Goal: Complete application form

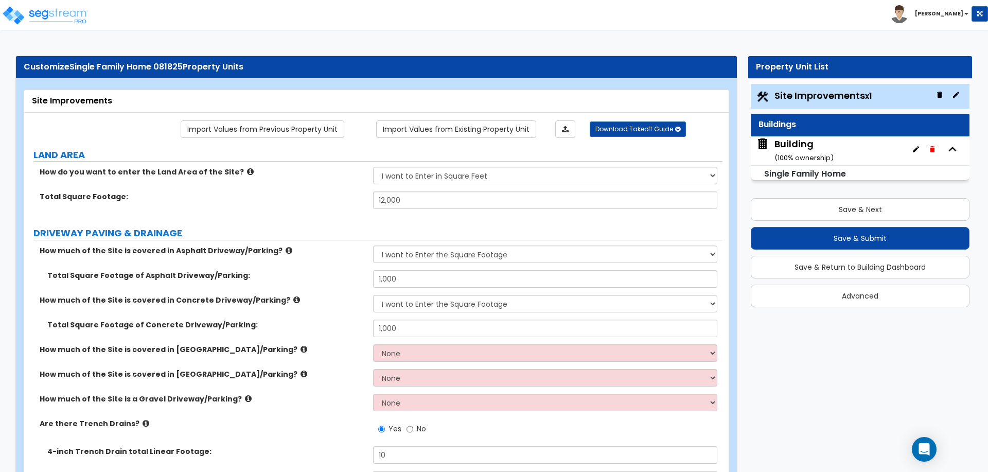
select select "2"
select select "1"
select select "2"
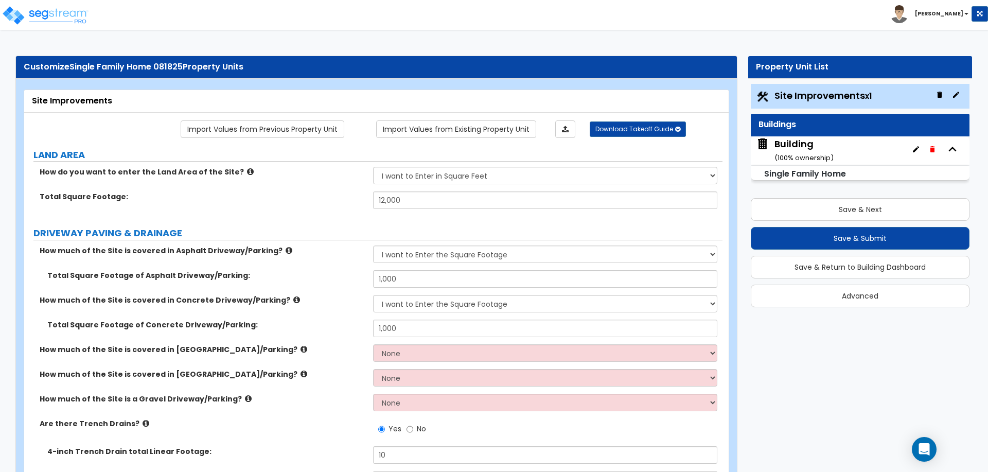
select select "1"
select select "2"
select select "1"
select select "2"
select select "1"
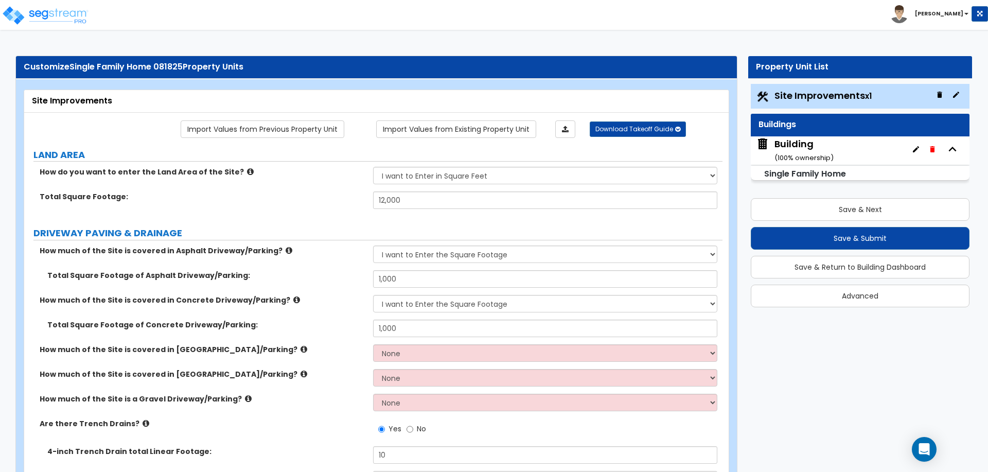
select select "1"
select select "5"
select select "2"
select select "10"
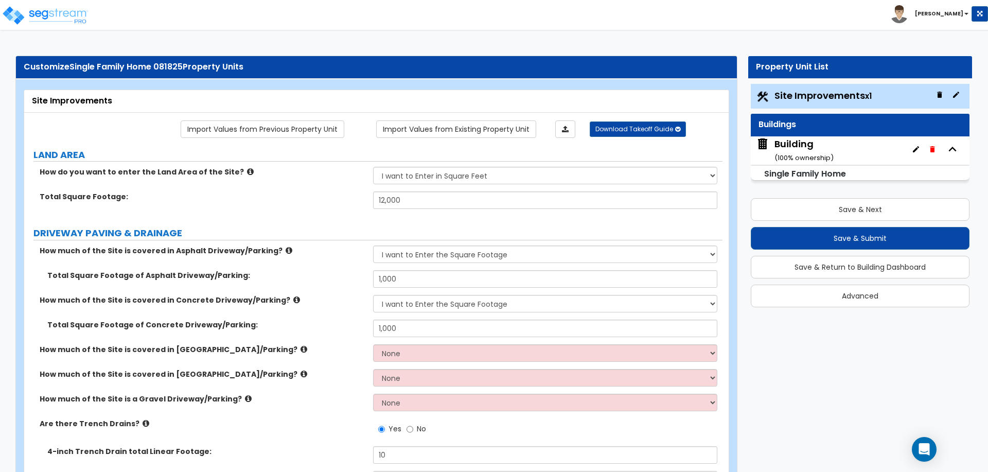
select select "3"
select select "1"
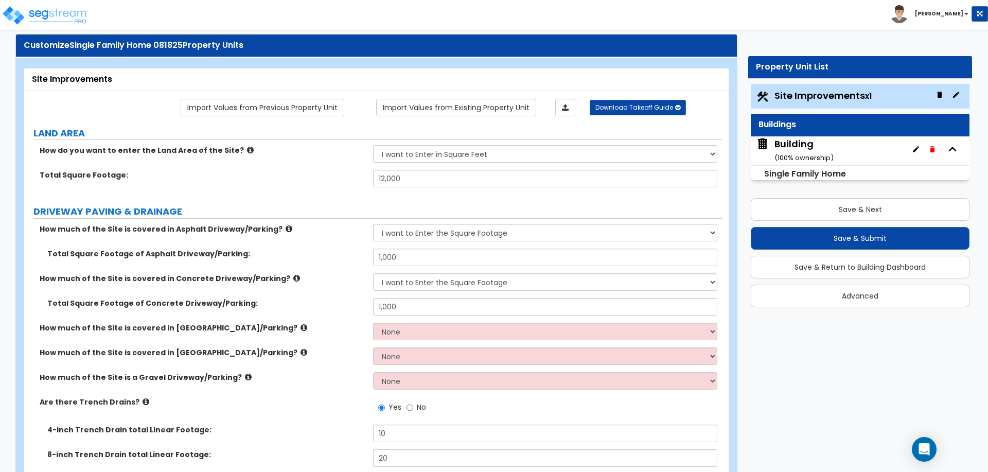
scroll to position [23, 0]
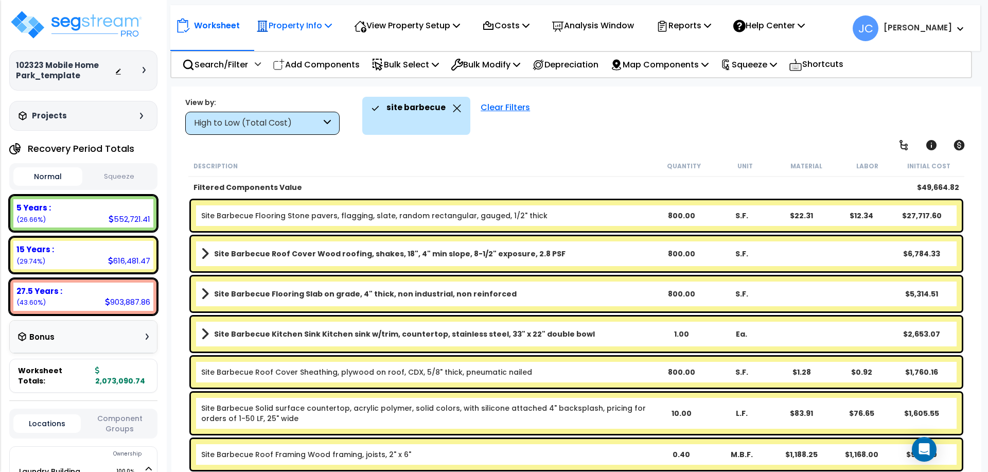
click at [317, 26] on p "Property Info" at bounding box center [294, 26] width 76 height 14
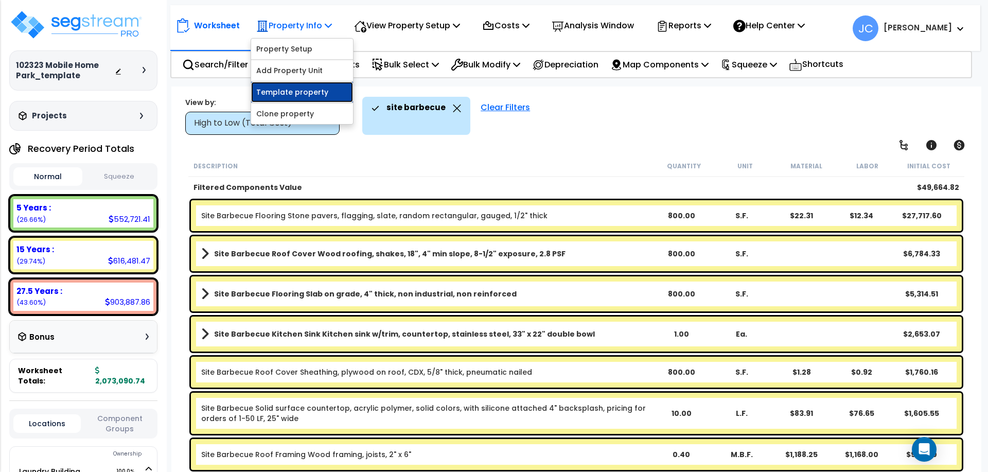
click at [306, 89] on link "Template property" at bounding box center [302, 92] width 102 height 21
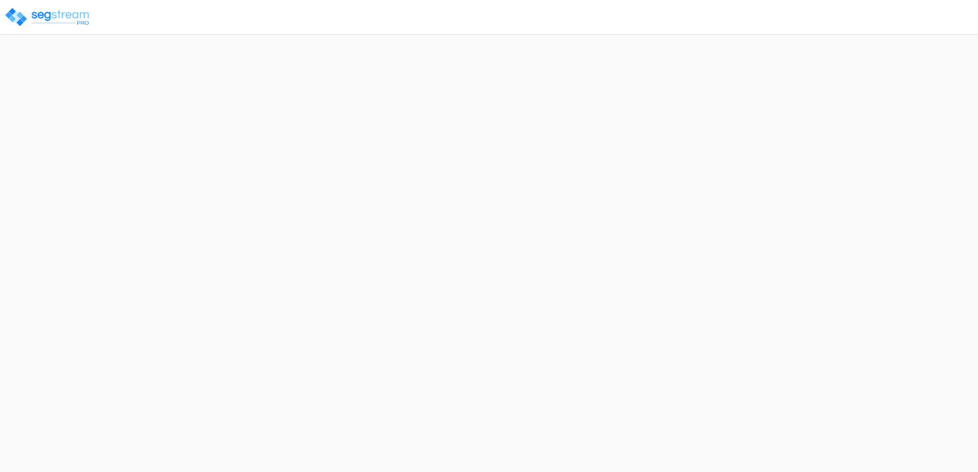
select select "CRM(_5"
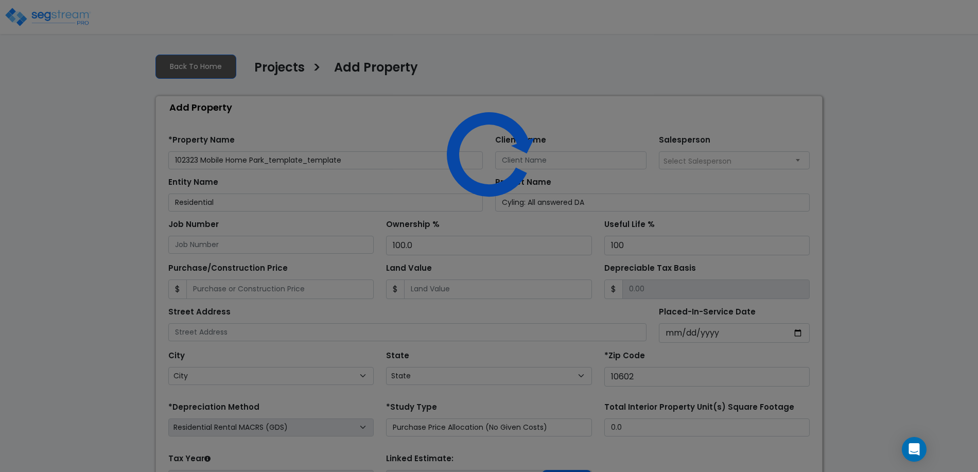
select select "NY"
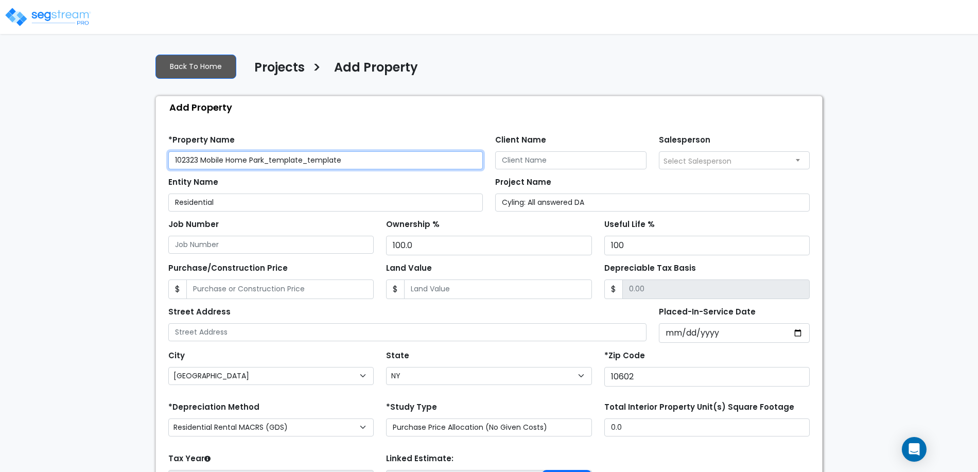
scroll to position [98, 0]
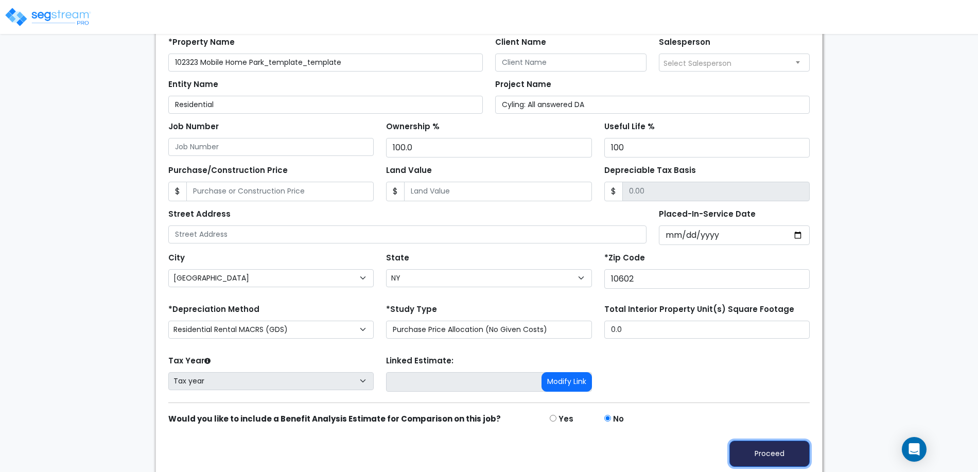
click at [742, 450] on button "Proceed" at bounding box center [769, 454] width 80 height 26
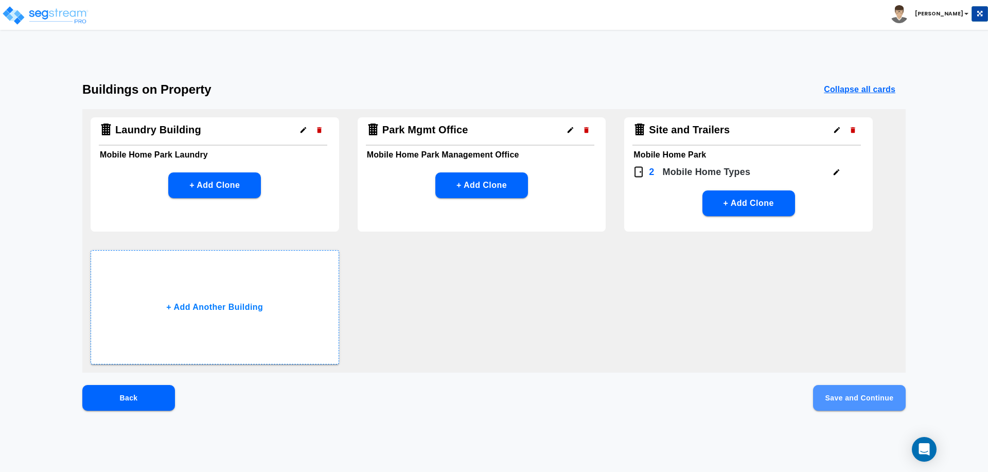
click at [827, 395] on button "Save and Continue" at bounding box center [859, 398] width 93 height 26
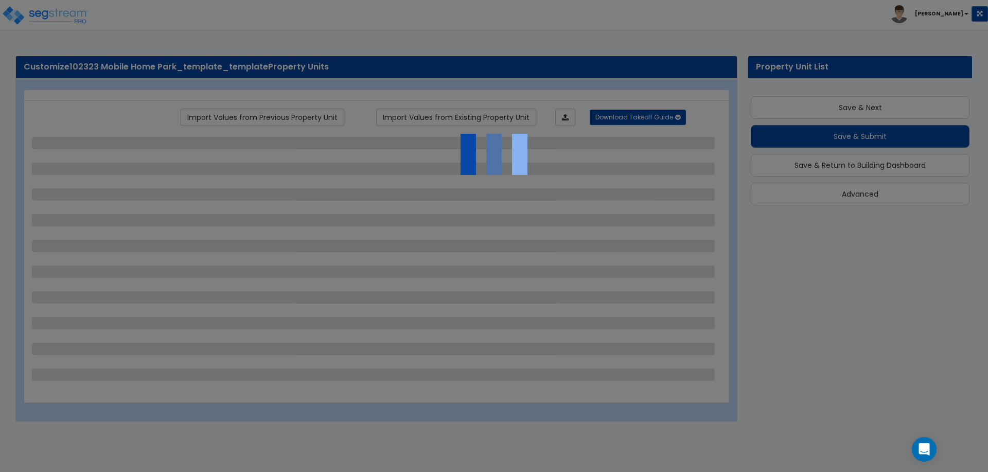
scroll to position [17, 0]
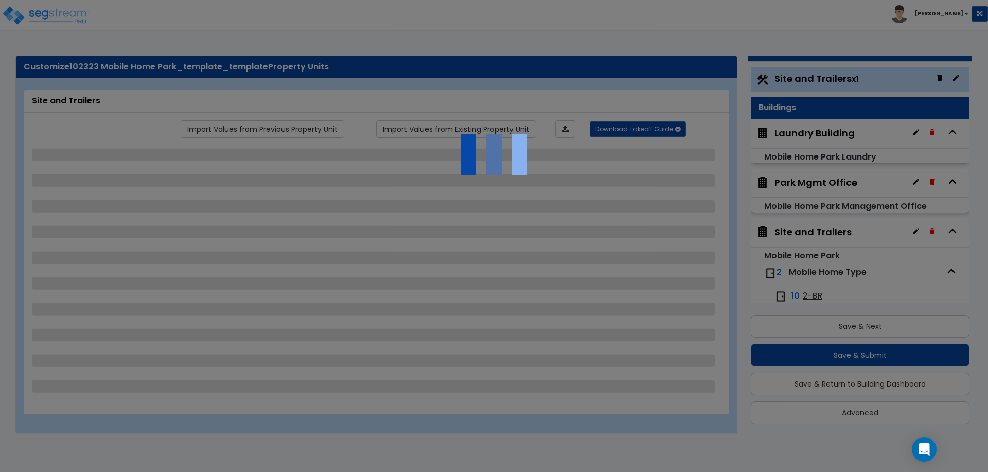
select select "2"
select select "1"
select select "2"
select select "1"
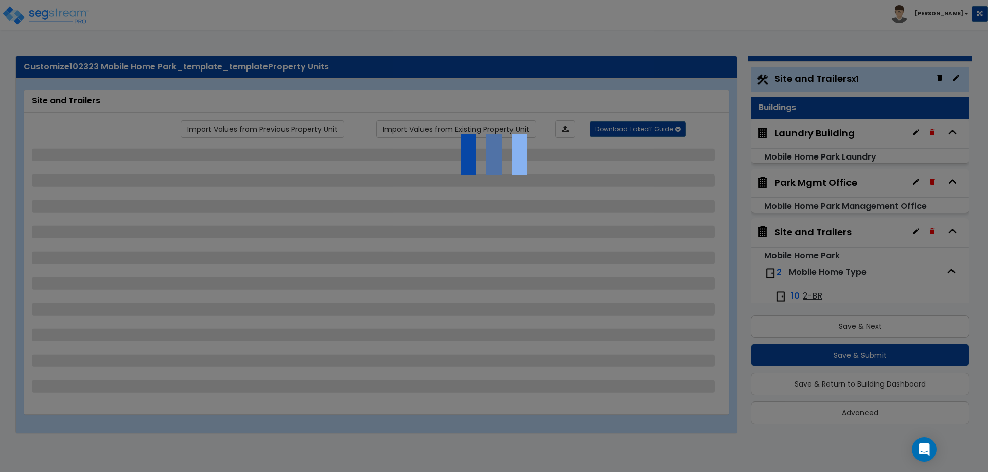
select select "2"
select select "1"
select select "2"
select select "1"
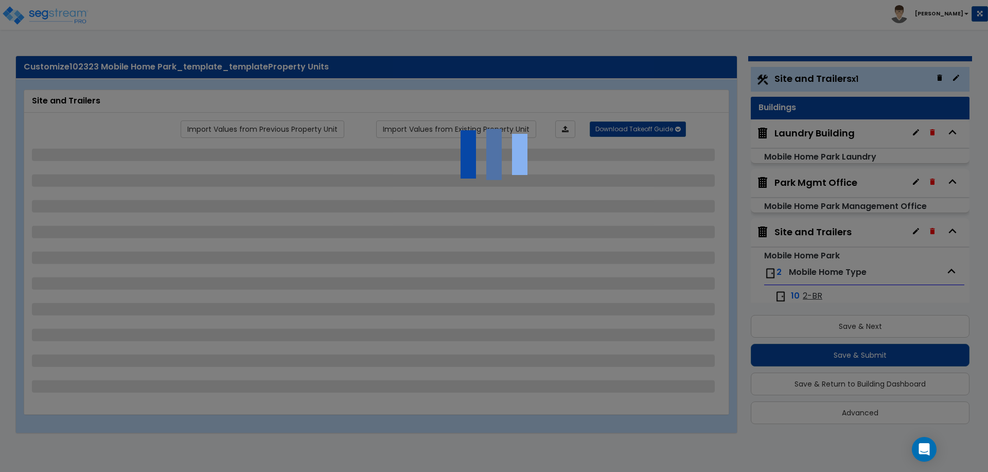
select select "1"
select select "3"
select select "2"
select select "4"
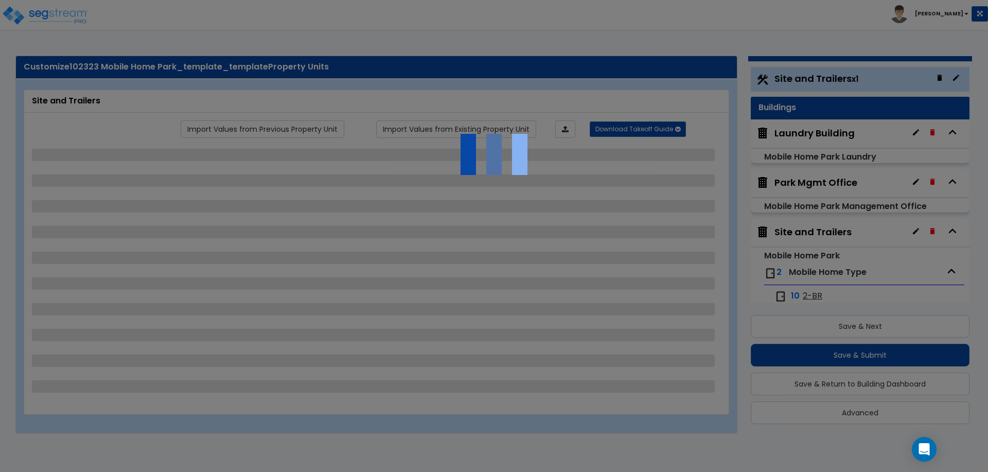
select select "1"
select select "3"
select select "1"
select select "2"
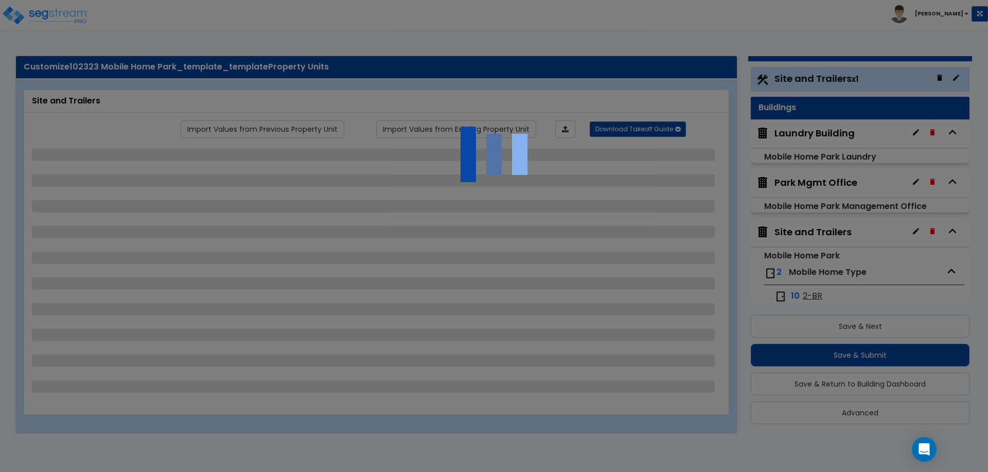
select select "2"
select select "1"
select select "2"
select select "1"
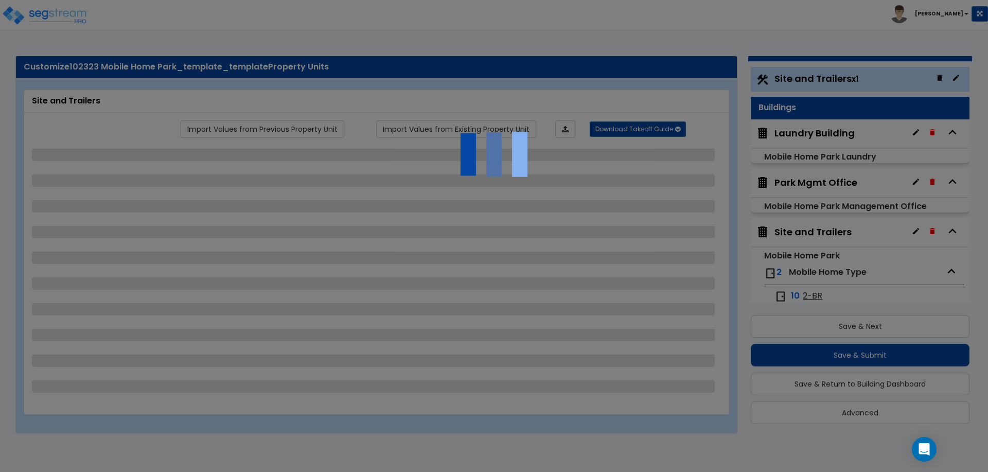
select select "2"
select select "1"
select select "3"
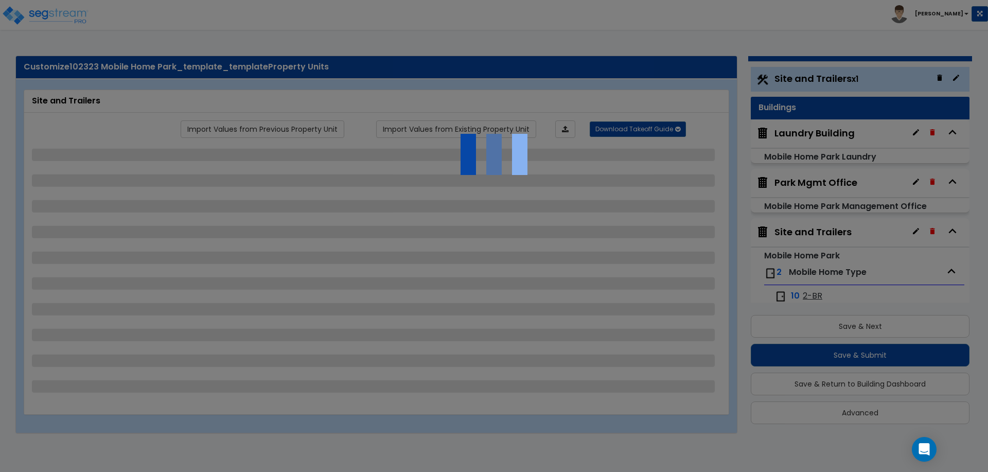
select select "2"
select select "1"
select select "2"
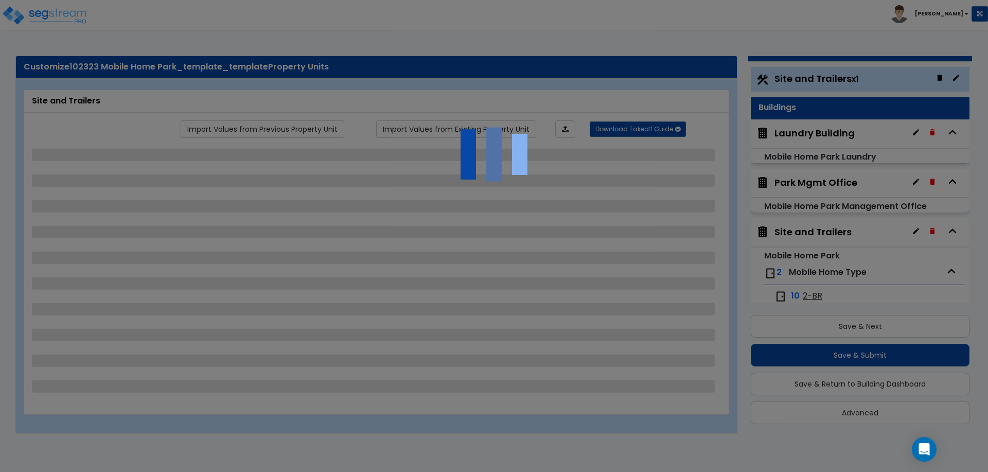
select select "1"
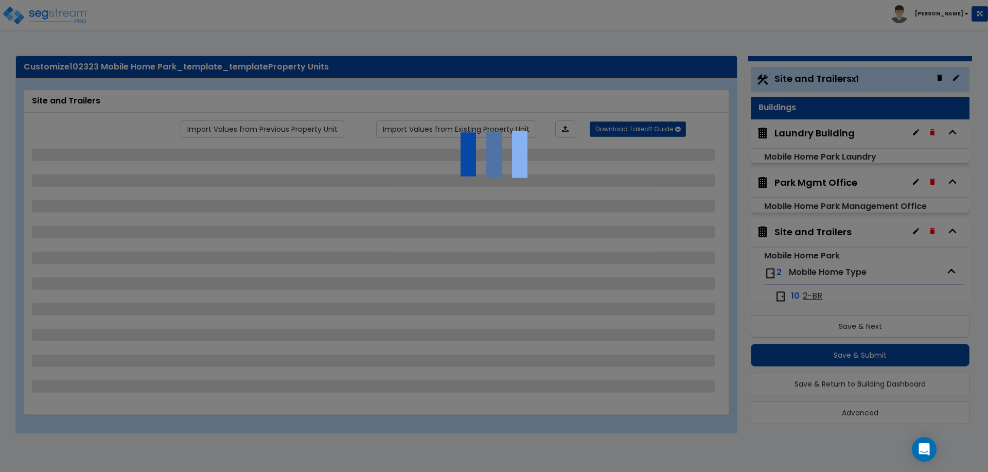
select select "1"
select select "4"
select select "3"
select select "2"
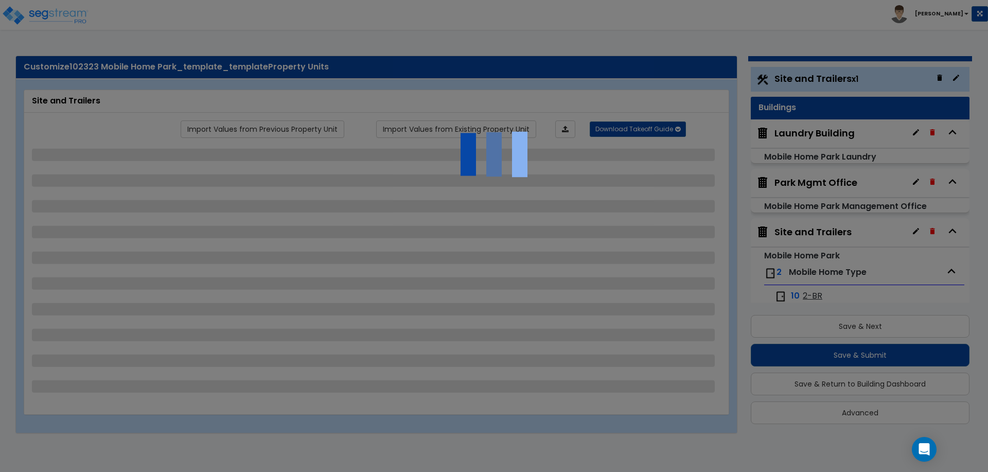
select select "1"
select select "2"
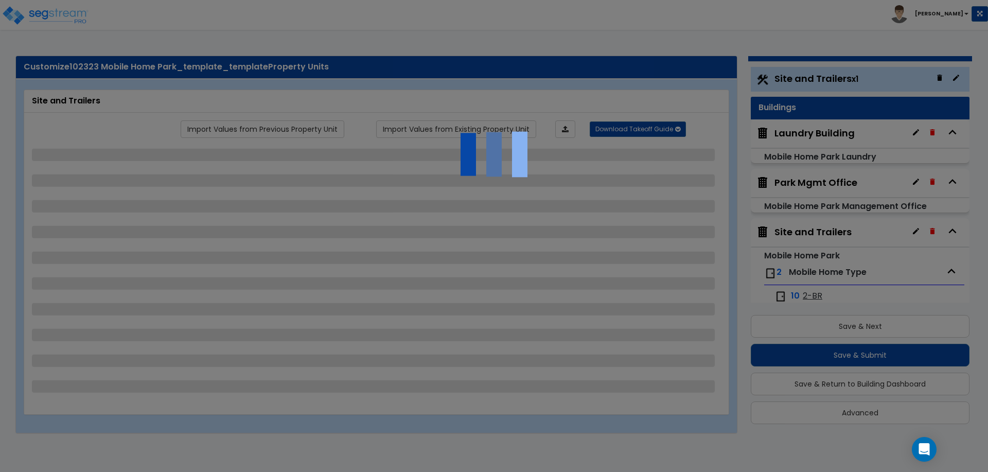
select select "2"
select select "1"
select select "3"
select select "1"
select select "4"
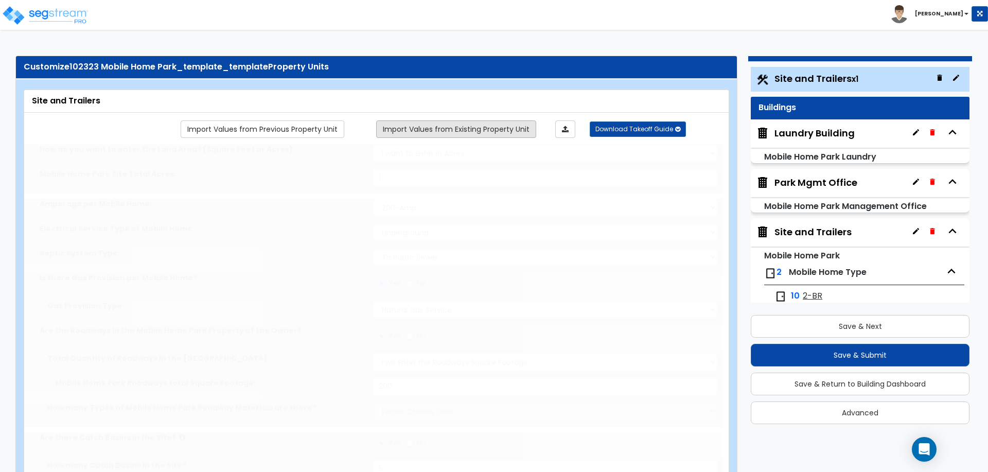
radio input "true"
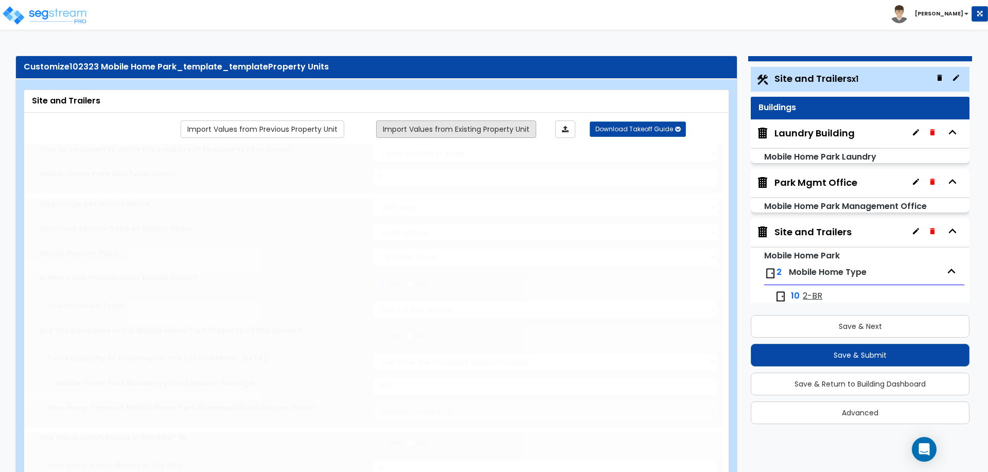
radio input "true"
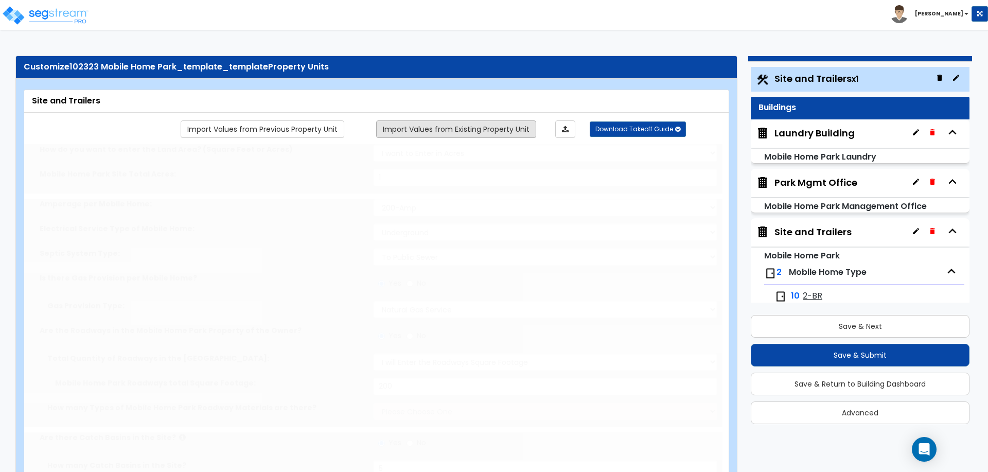
radio input "true"
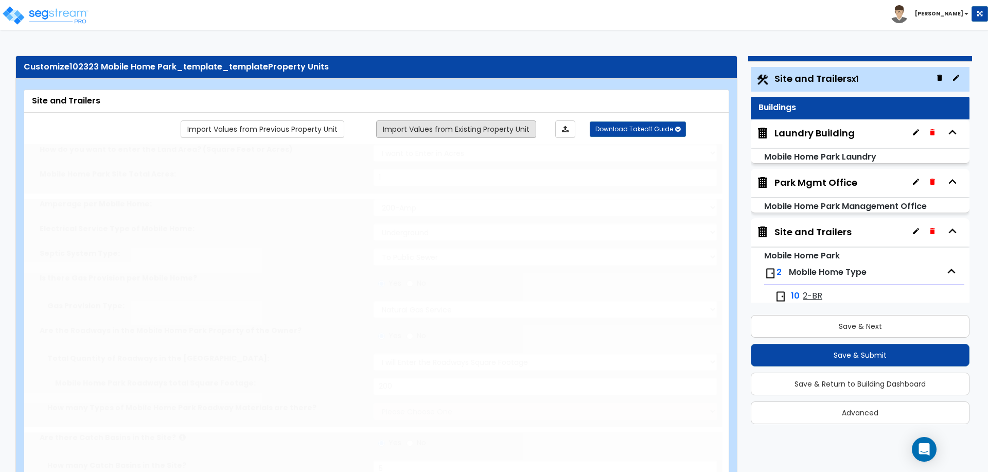
radio input "true"
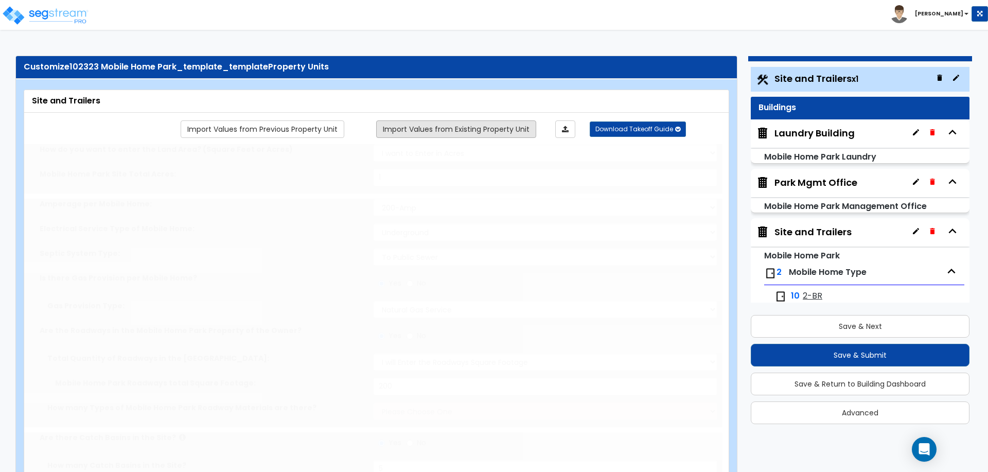
radio input "true"
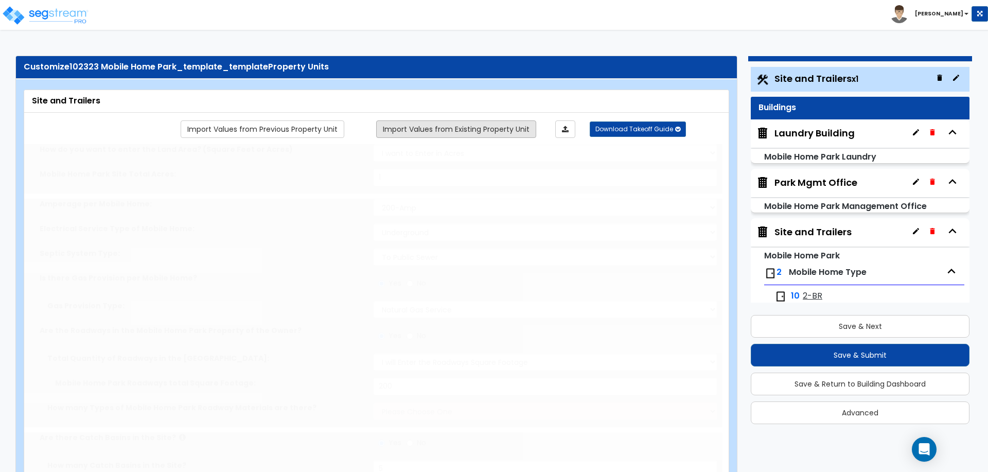
radio input "true"
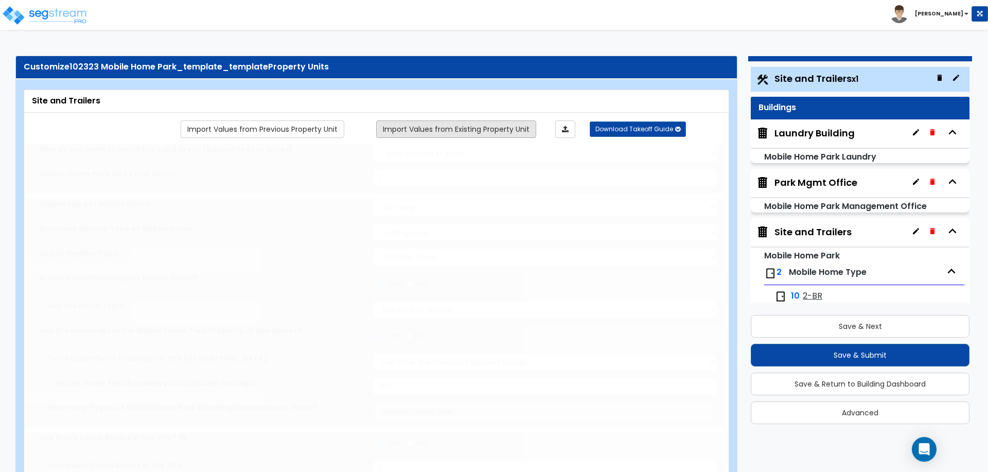
radio input "true"
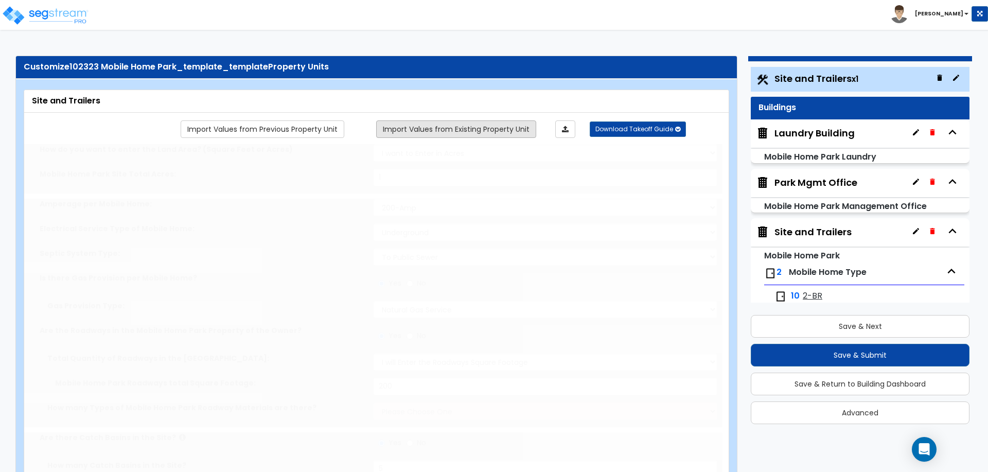
radio input "true"
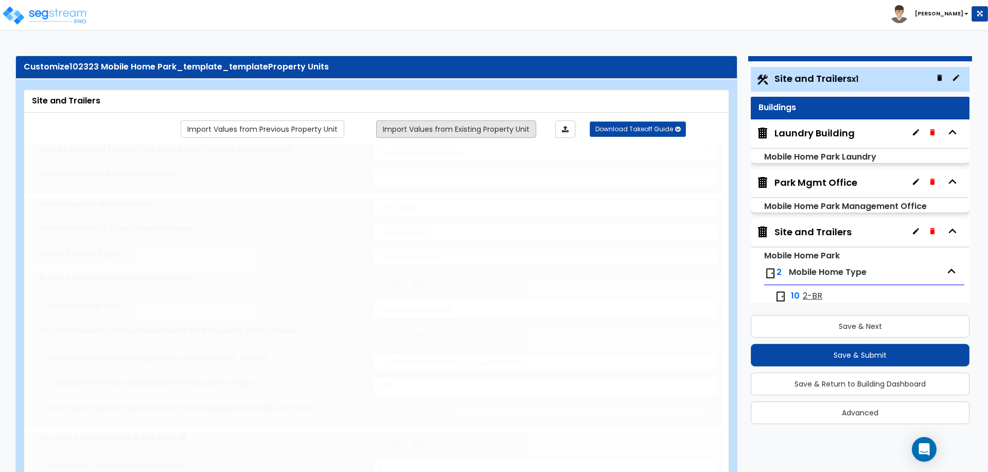
radio input "true"
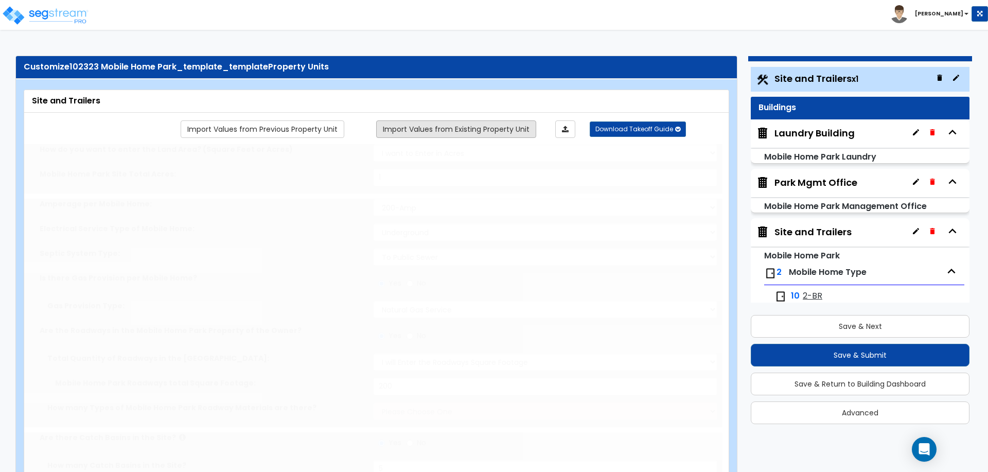
radio input "true"
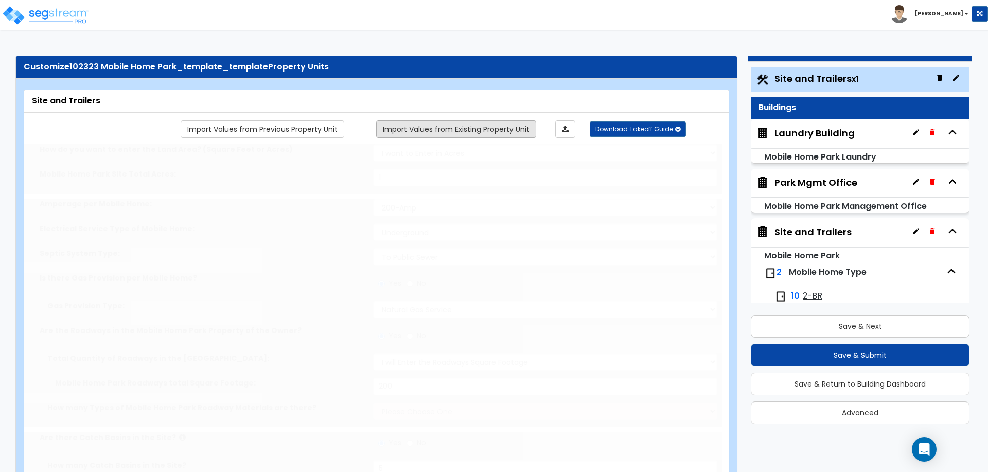
radio input "true"
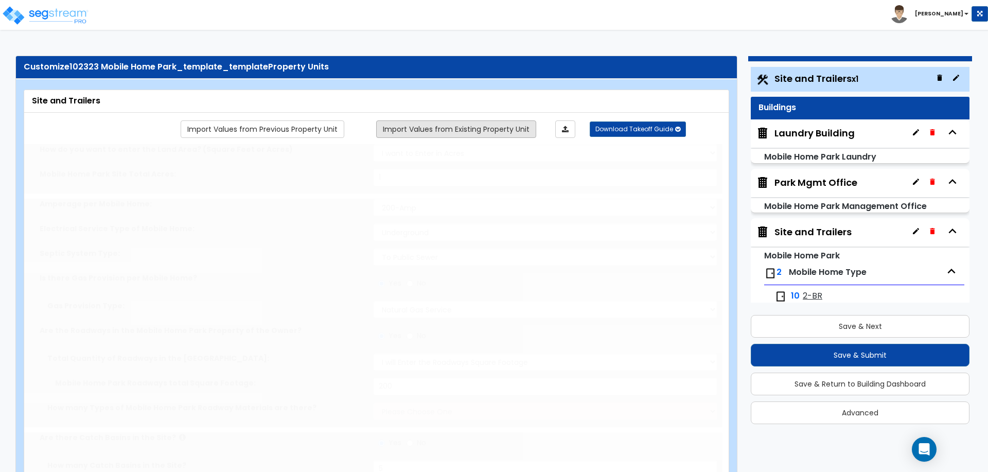
radio input "true"
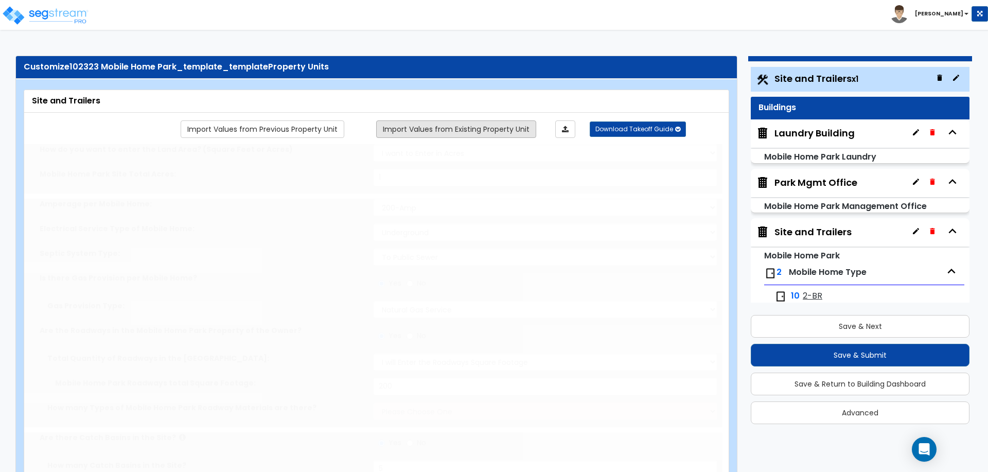
radio input "true"
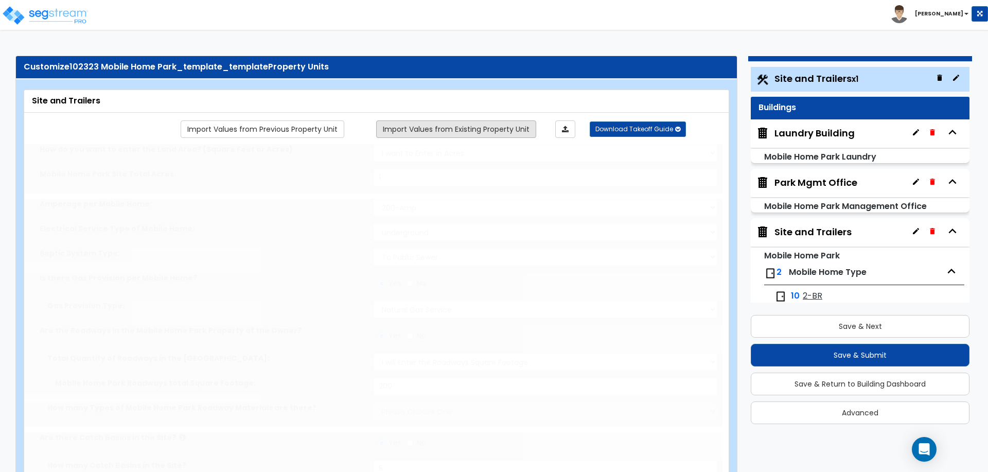
radio input "true"
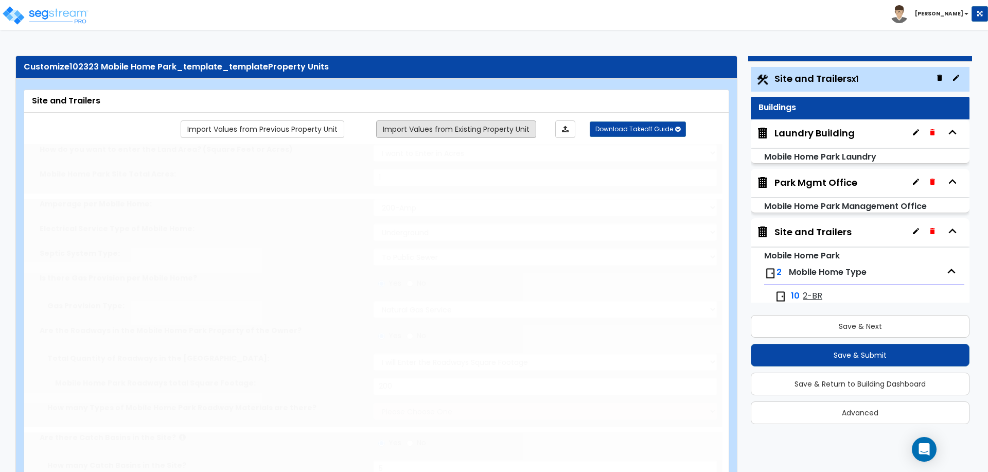
radio input "true"
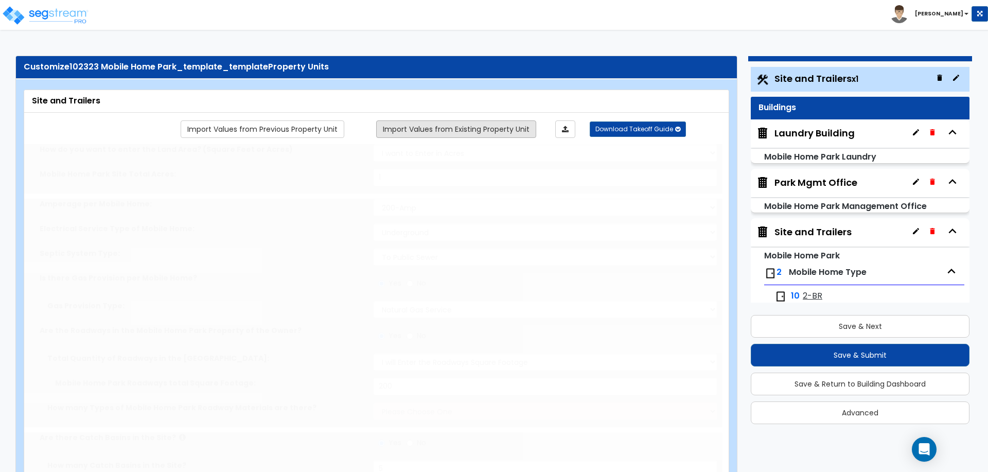
radio input "true"
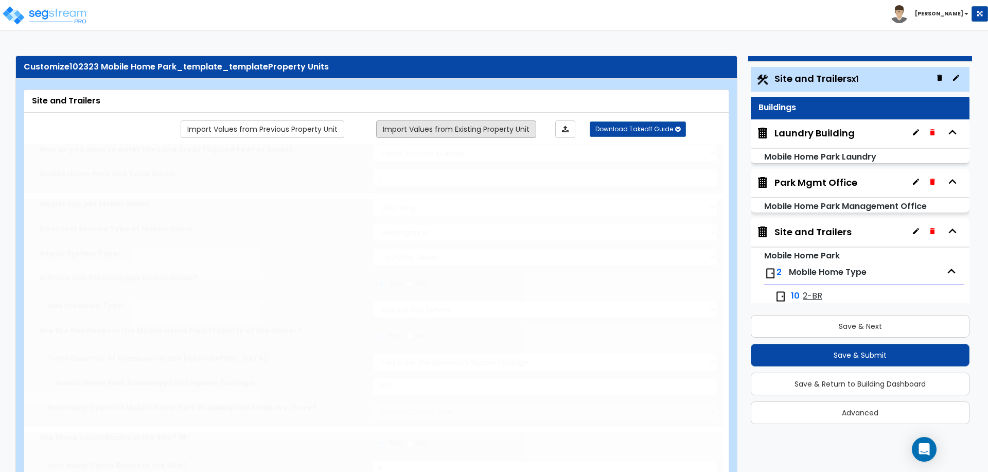
radio input "true"
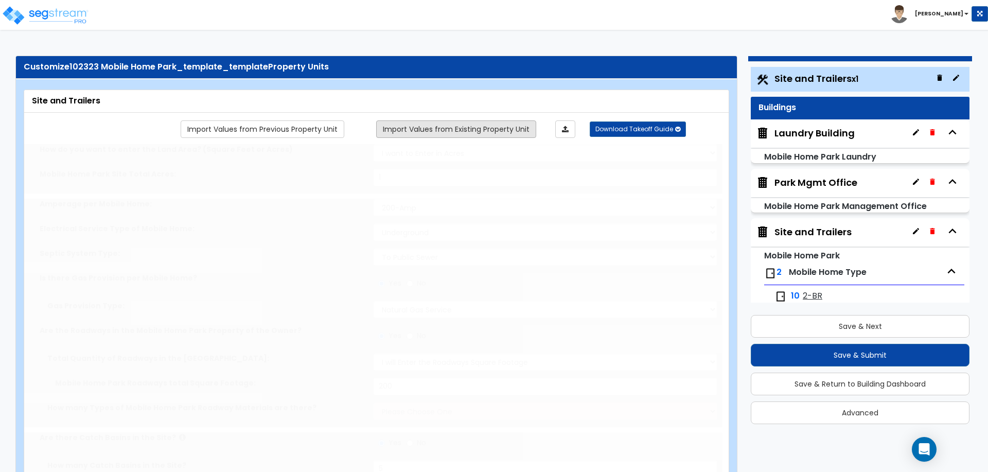
radio input "true"
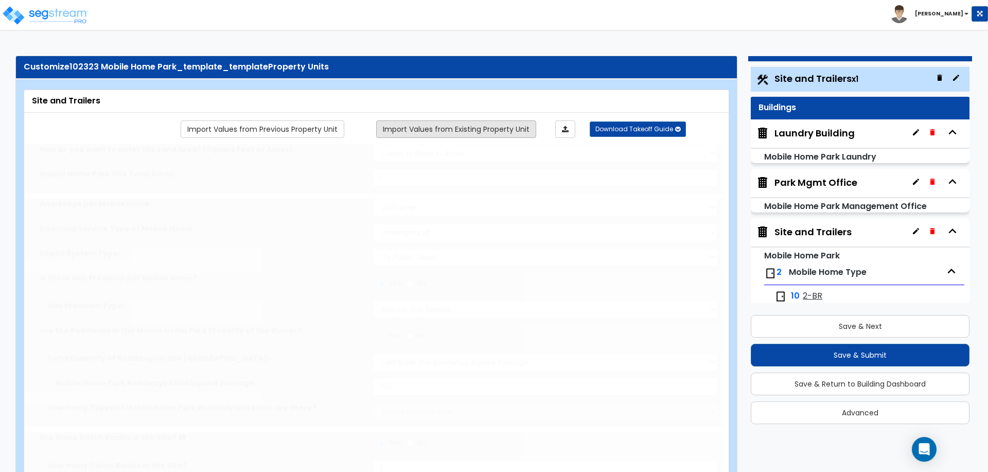
radio input "true"
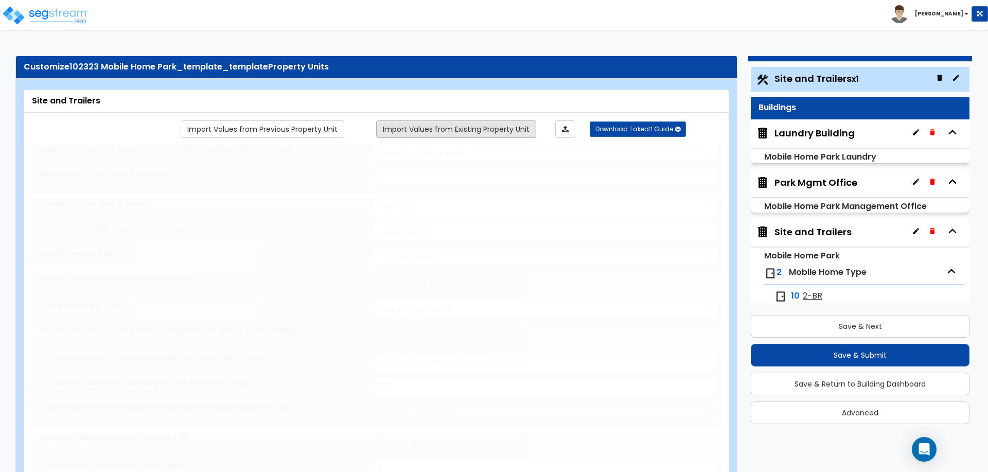
radio input "true"
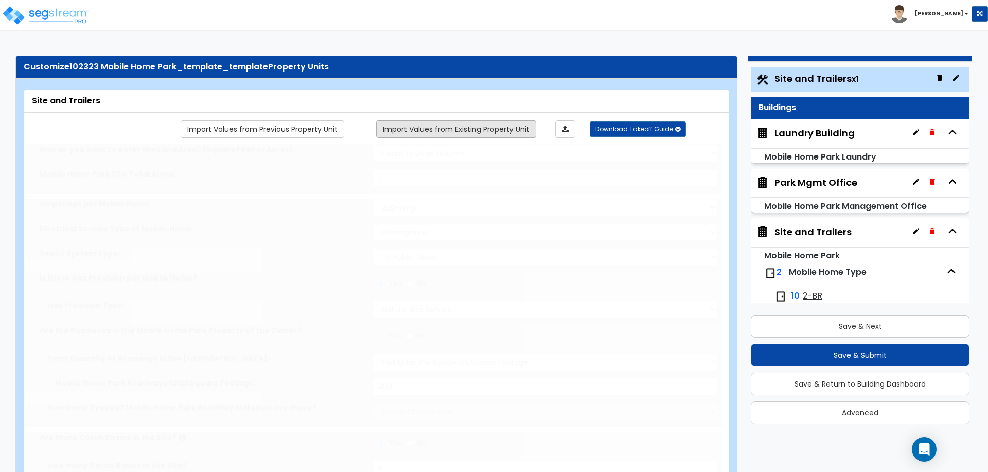
radio input "true"
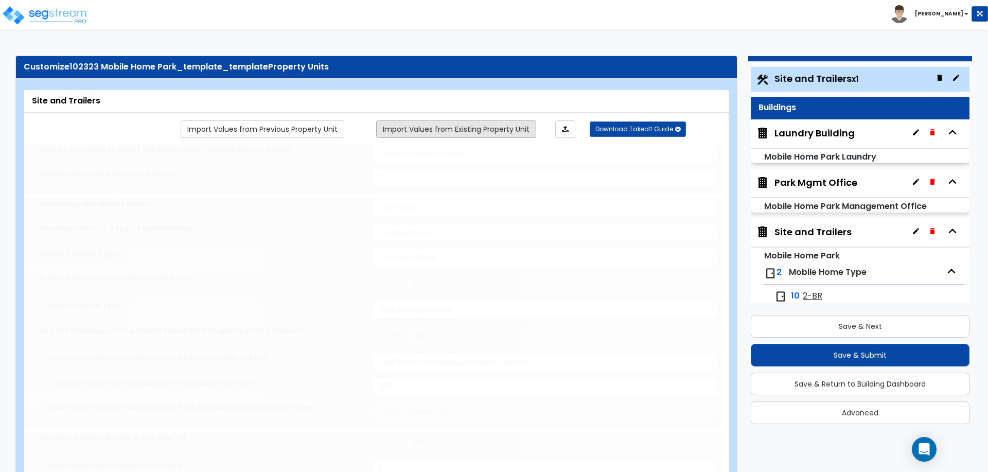
radio input "true"
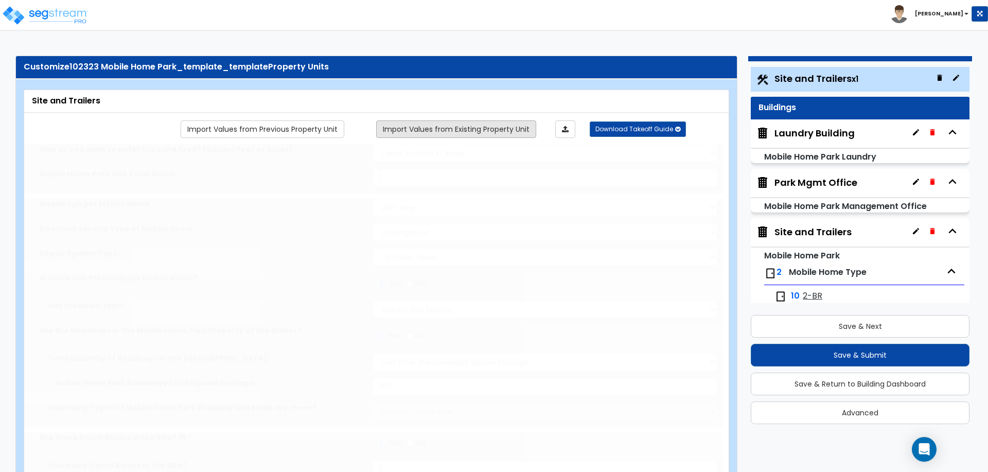
radio input "true"
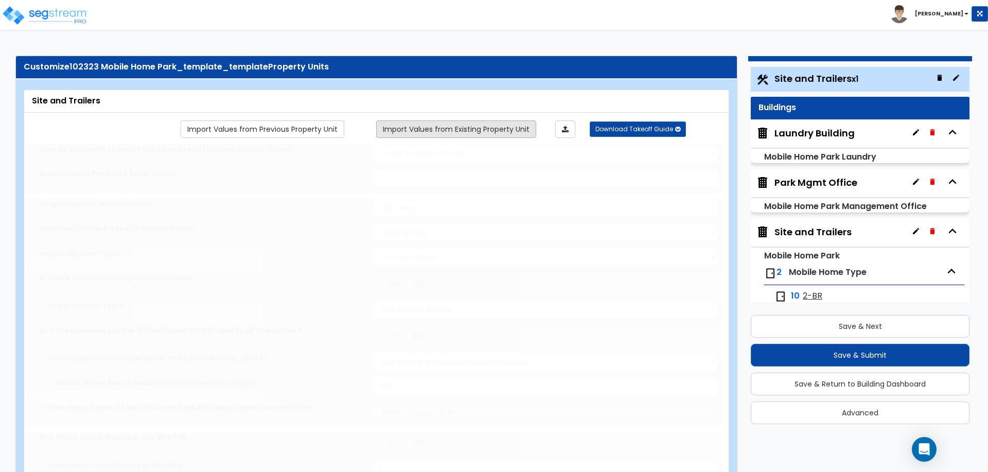
radio input "true"
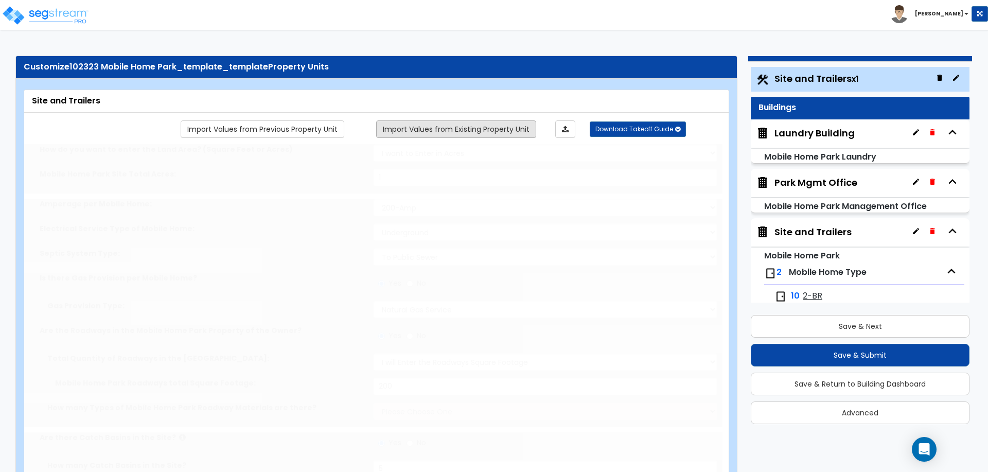
radio input "true"
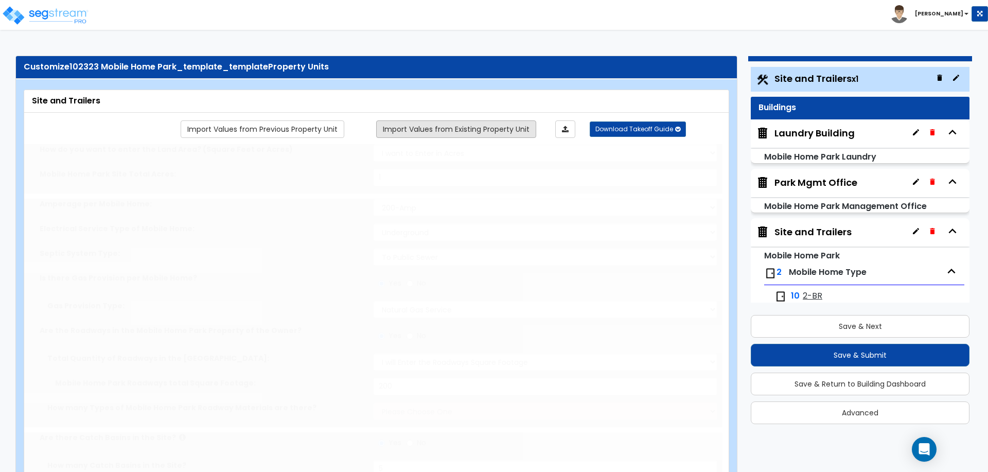
radio input "true"
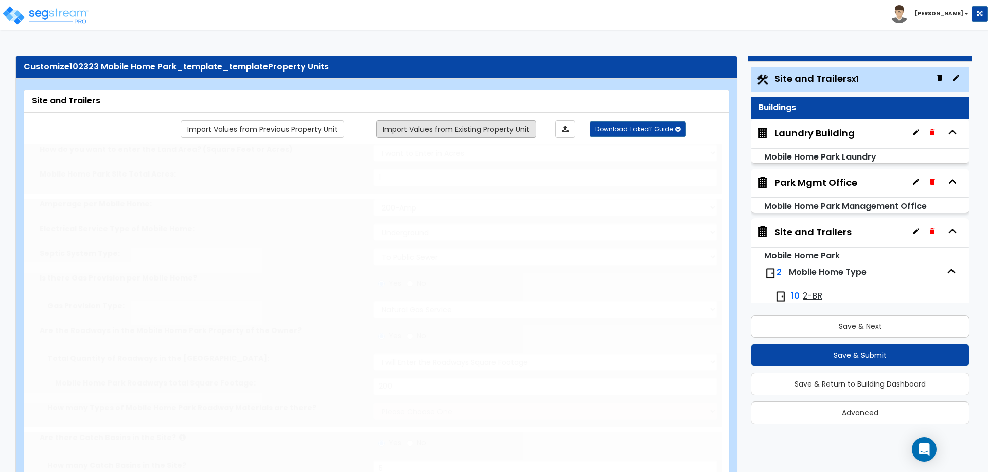
radio input "true"
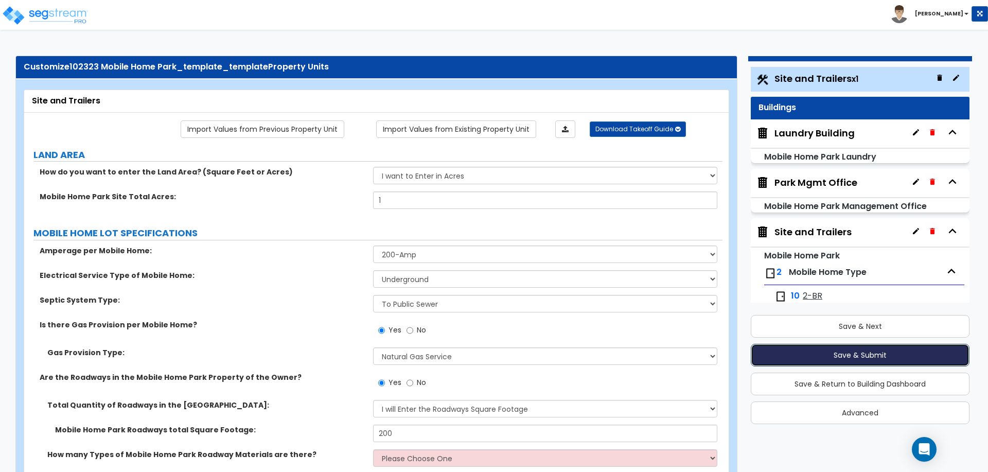
click at [781, 360] on button "Save & Submit" at bounding box center [860, 355] width 219 height 23
radio input "true"
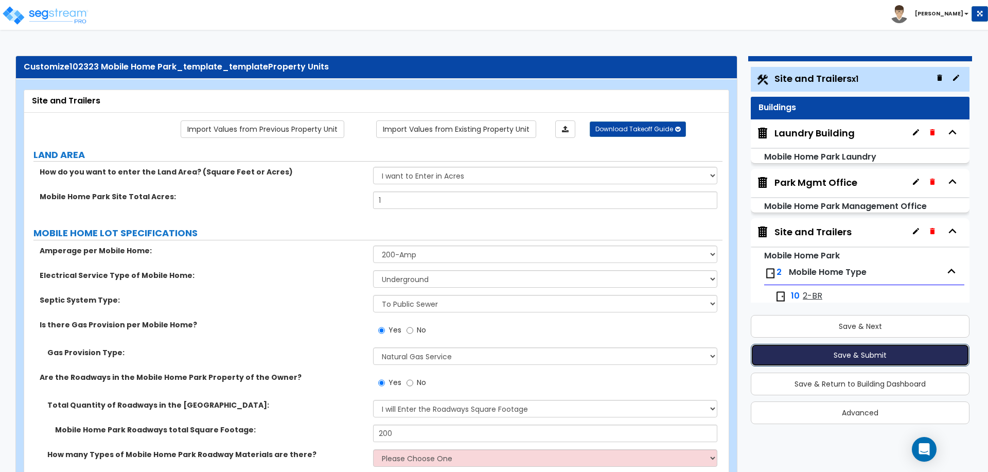
radio input "true"
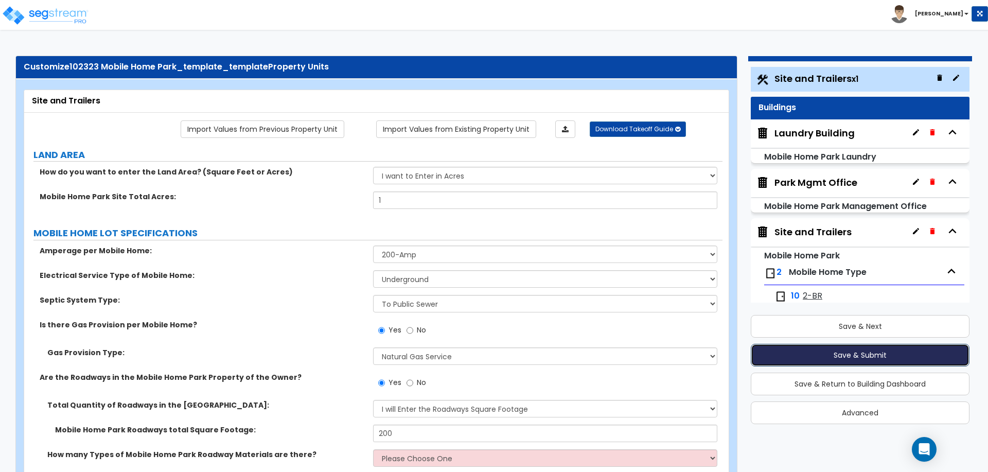
radio input "true"
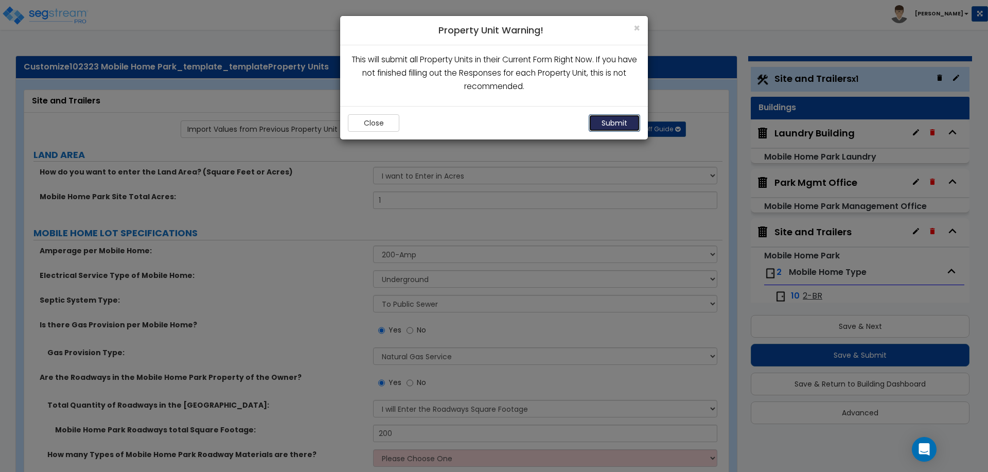
click at [608, 123] on button "Submit" at bounding box center [614, 123] width 51 height 18
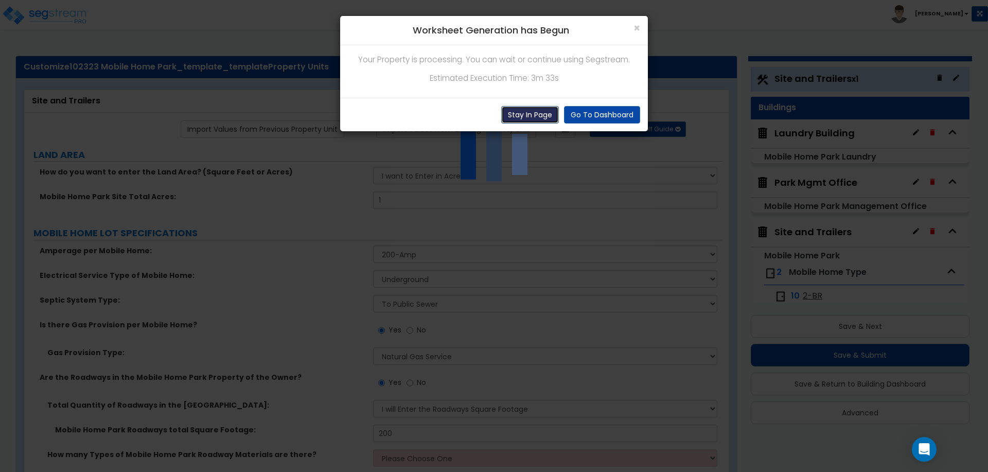
click at [543, 112] on button "Stay In Page" at bounding box center [530, 115] width 58 height 18
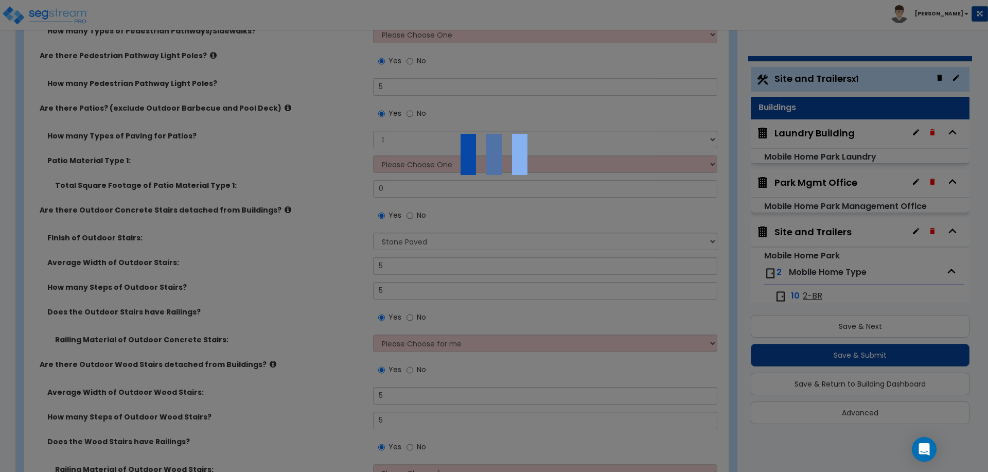
scroll to position [1828, 0]
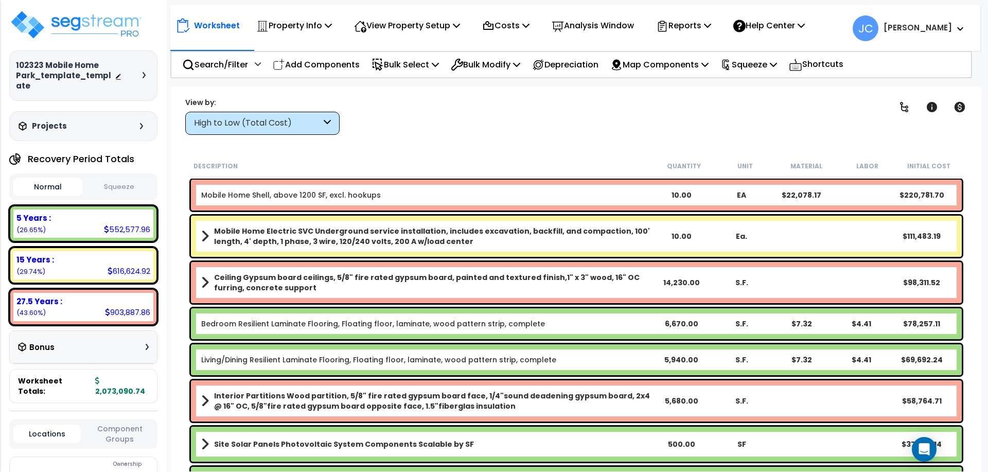
click at [299, 125] on div "High to Low (Total Cost)" at bounding box center [257, 123] width 127 height 12
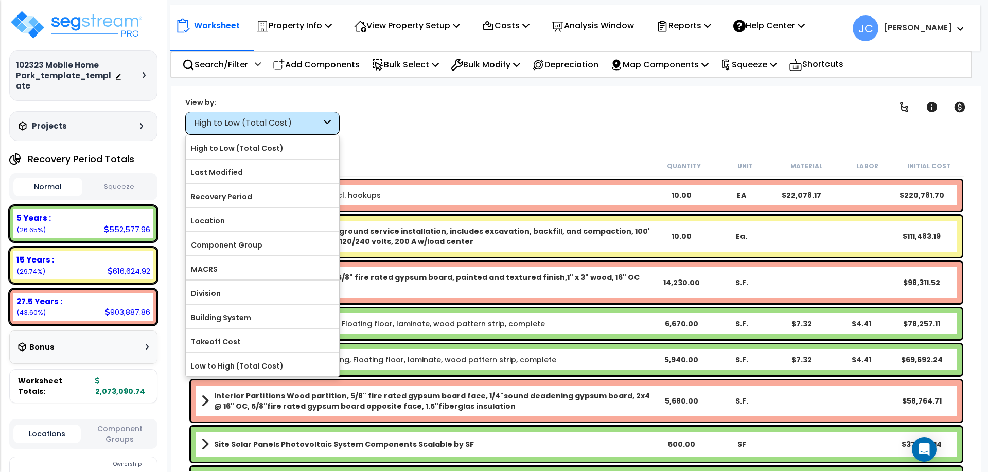
click at [406, 145] on div "Worksheet Property Info Property Setup Add Property Unit Template property Clon…" at bounding box center [576, 322] width 810 height 472
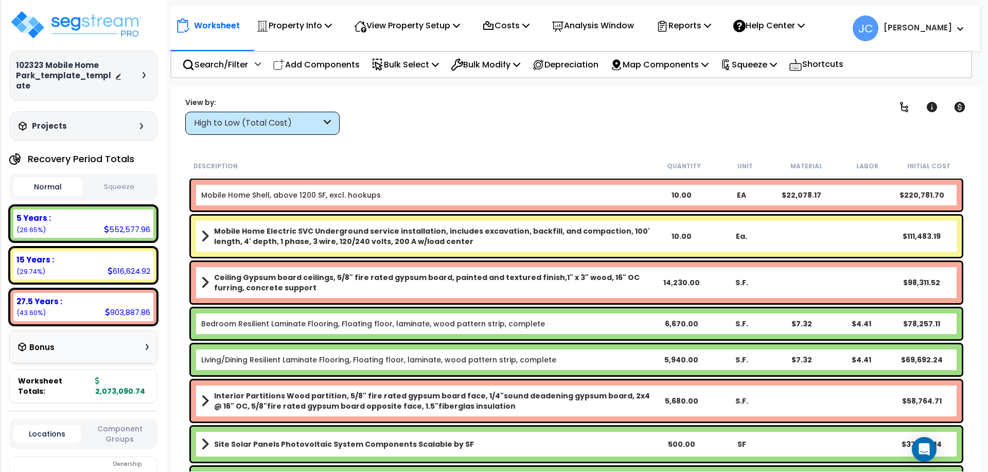
click at [318, 118] on div "High to Low (Total Cost)" at bounding box center [257, 123] width 127 height 12
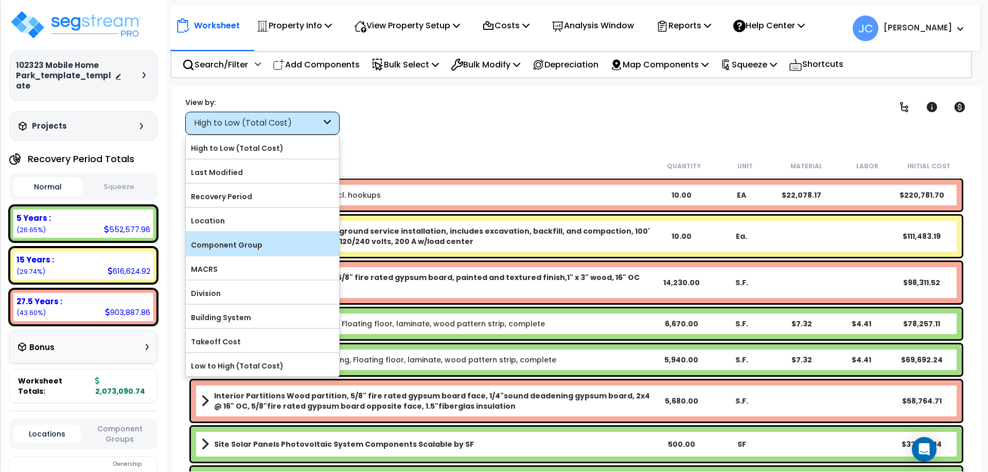
click at [263, 240] on label "Component Group" at bounding box center [262, 244] width 153 height 15
click at [0, 0] on input "Component Group" at bounding box center [0, 0] width 0 height 0
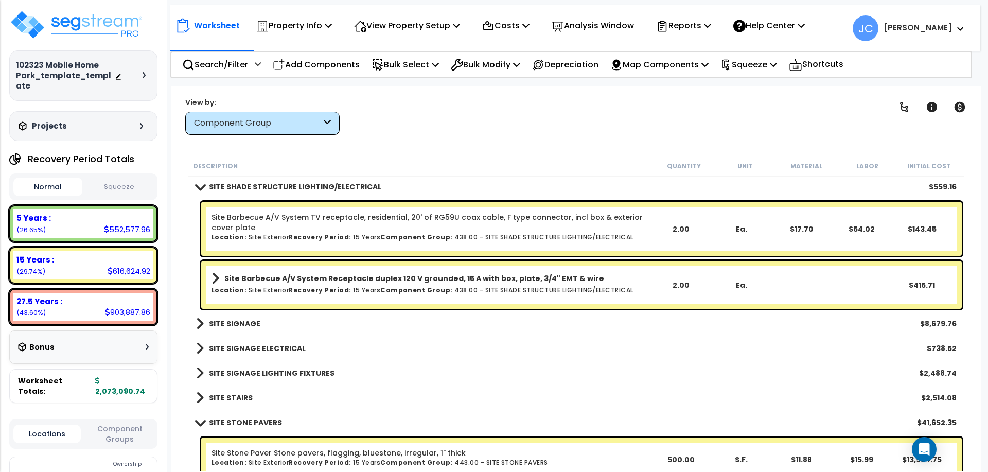
scroll to position [3448, 0]
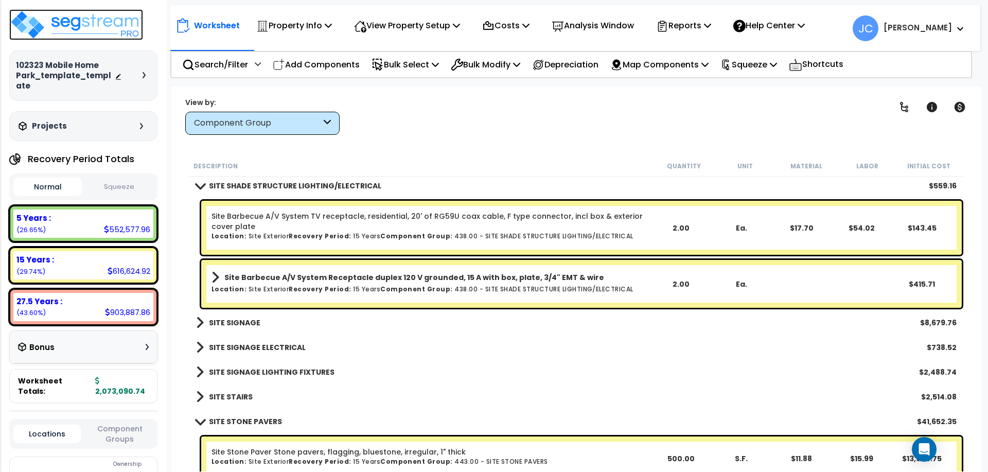
click at [133, 28] on img at bounding box center [76, 24] width 134 height 31
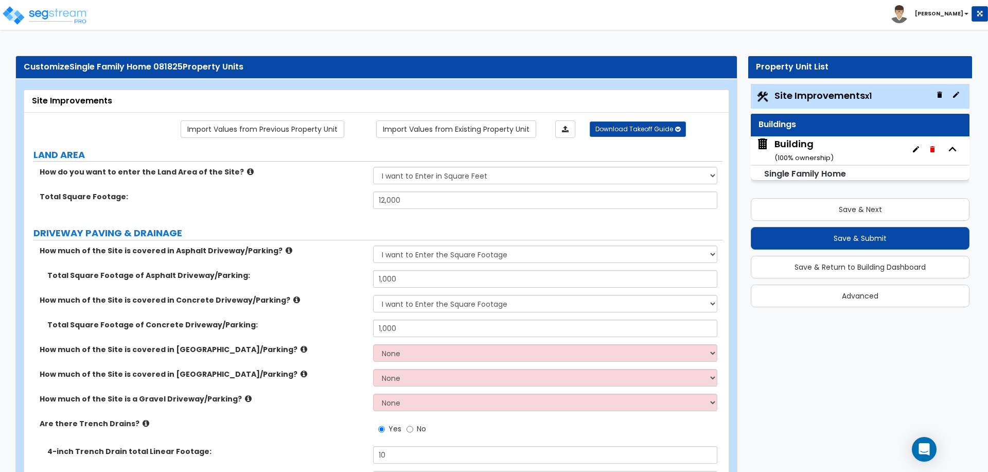
select select "2"
select select "1"
select select "2"
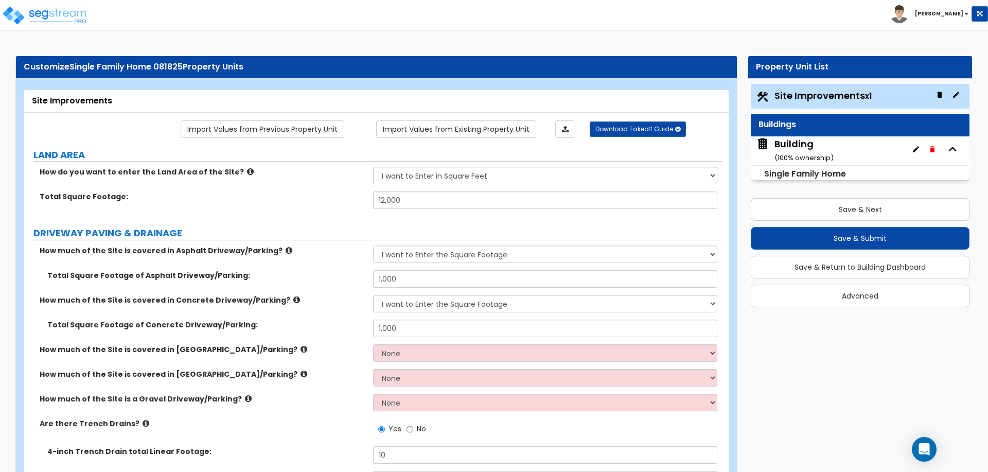
select select "1"
select select "2"
select select "1"
select select "2"
select select "1"
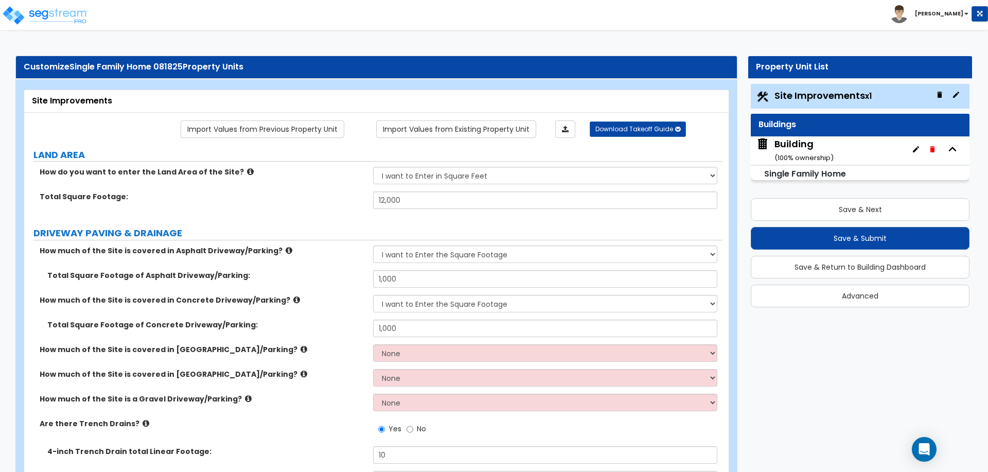
select select "1"
select select "5"
select select "2"
select select "10"
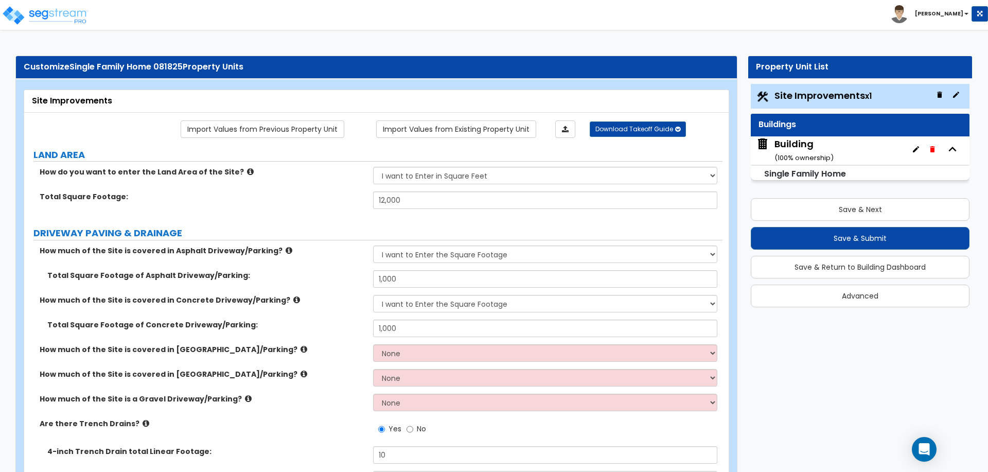
select select "3"
select select "1"
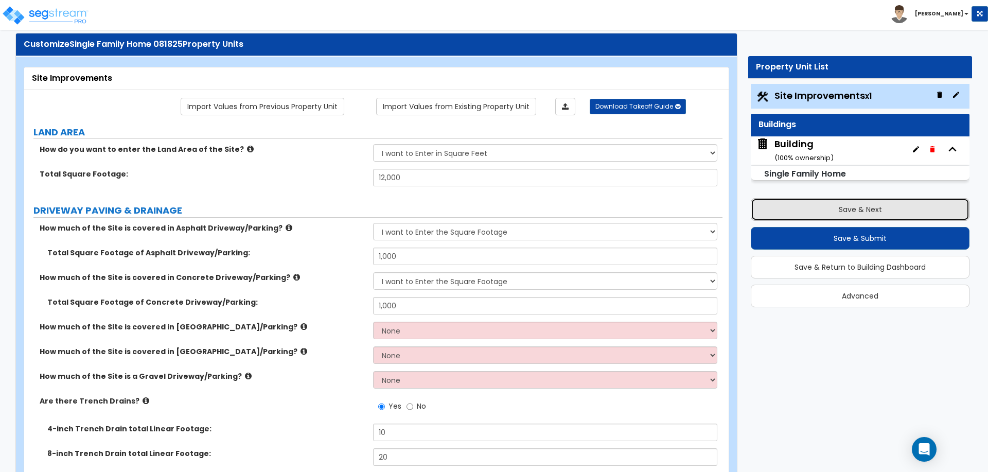
click at [786, 215] on button "Save & Next" at bounding box center [860, 209] width 219 height 23
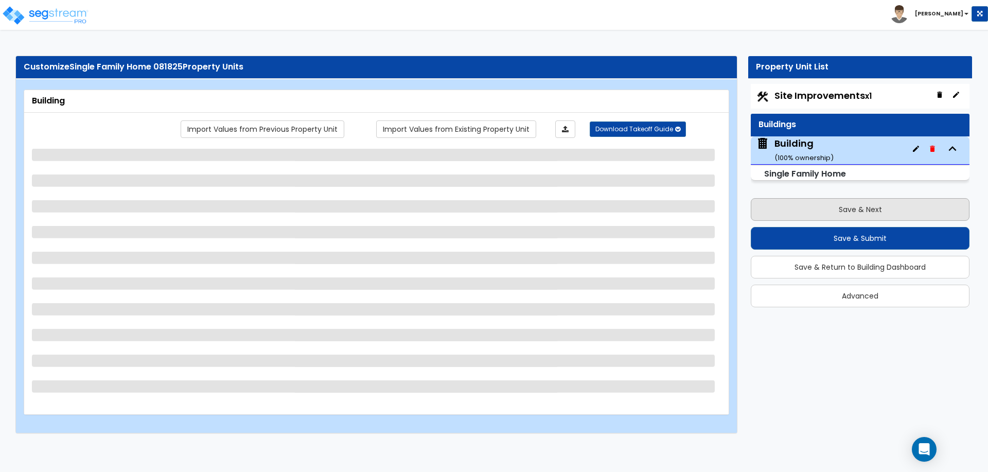
scroll to position [0, 0]
select select "3"
select select "2"
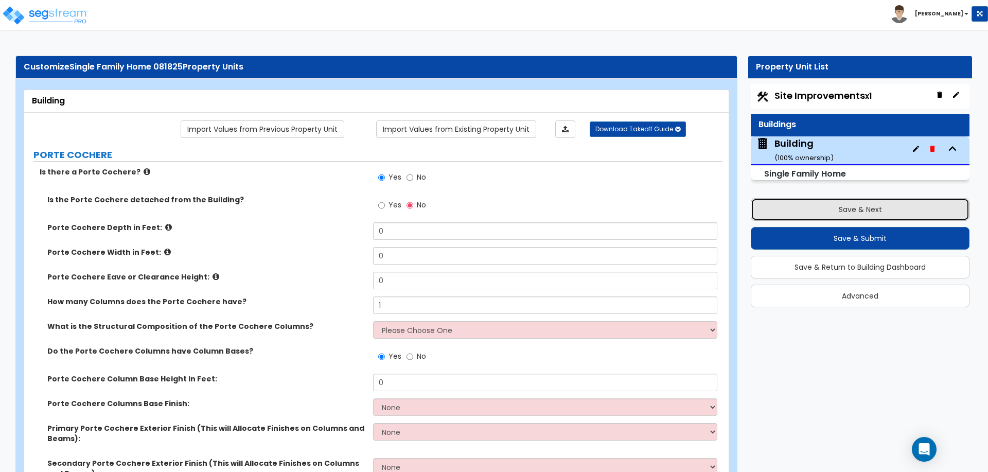
click at [805, 213] on button "Save & Next" at bounding box center [860, 209] width 219 height 23
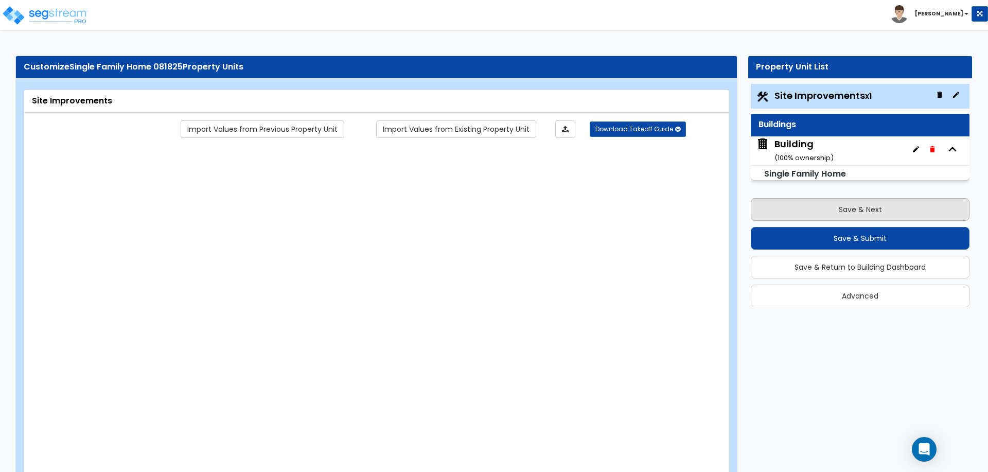
select select "2"
type input "12000"
select select "2"
type input "1000"
select select "2"
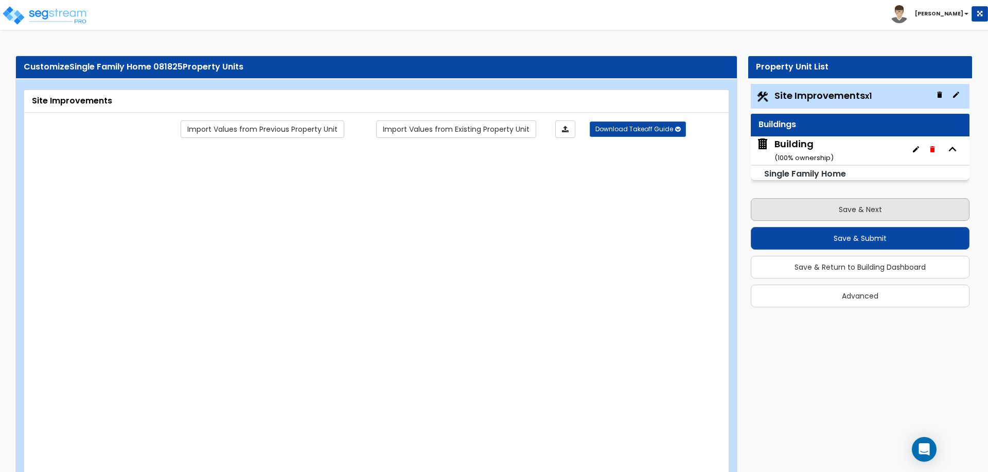
type input "1000"
type input "10"
type input "20"
type input "30"
radio input "true"
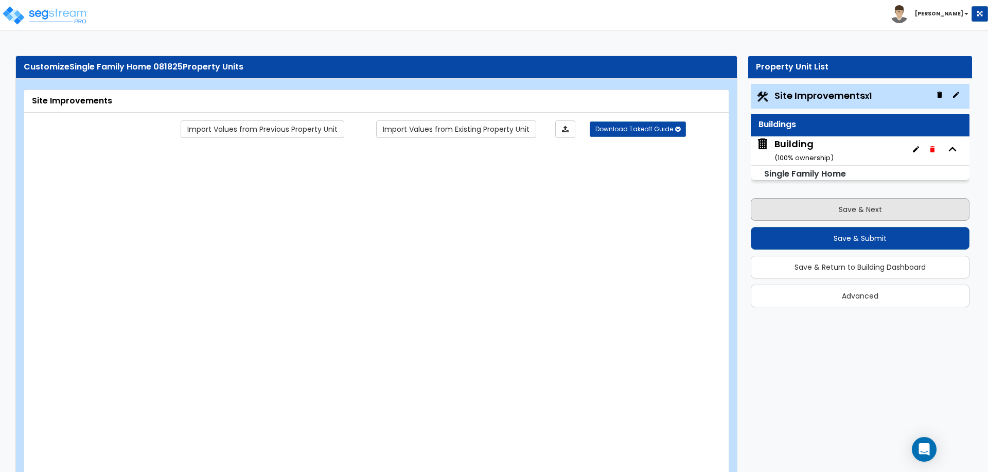
type input "6"
radio input "true"
select select "1"
type input "500"
radio input "true"
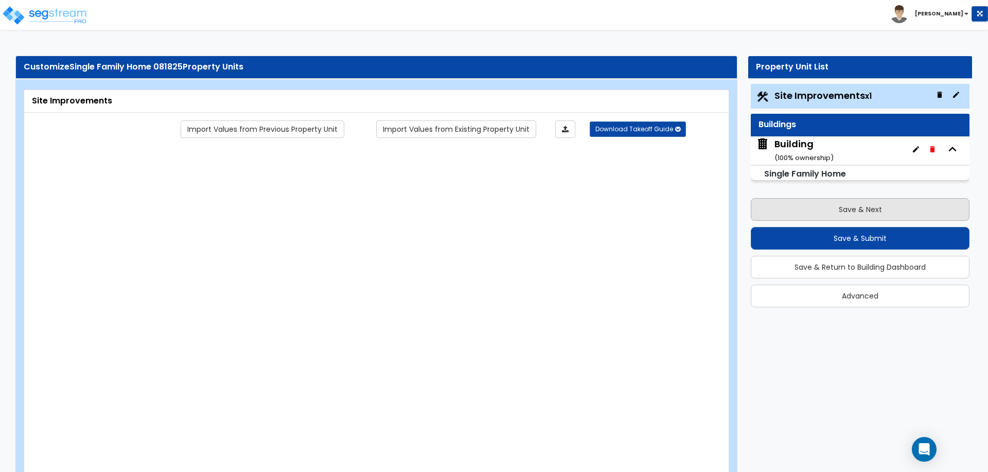
select select "2"
type input "4"
type input "8"
radio input "true"
select select "1"
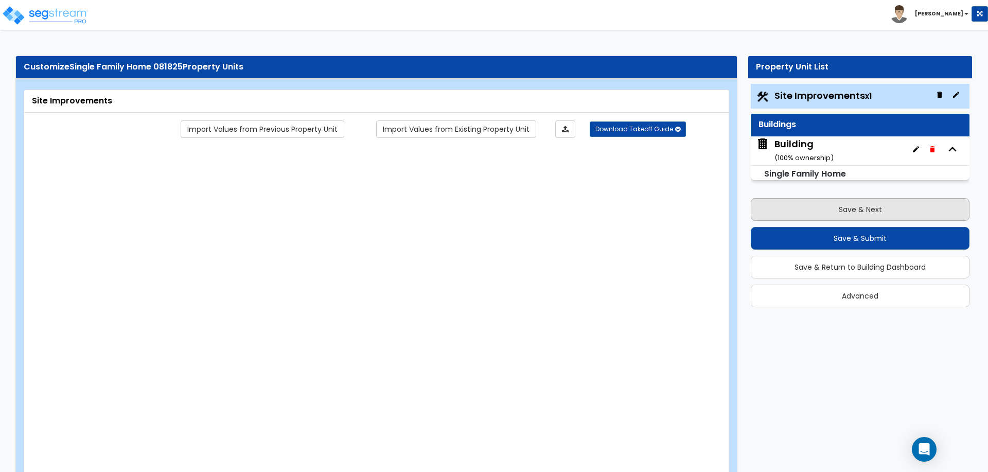
radio input "true"
select select "2"
type input "100"
select select "1"
select select "2"
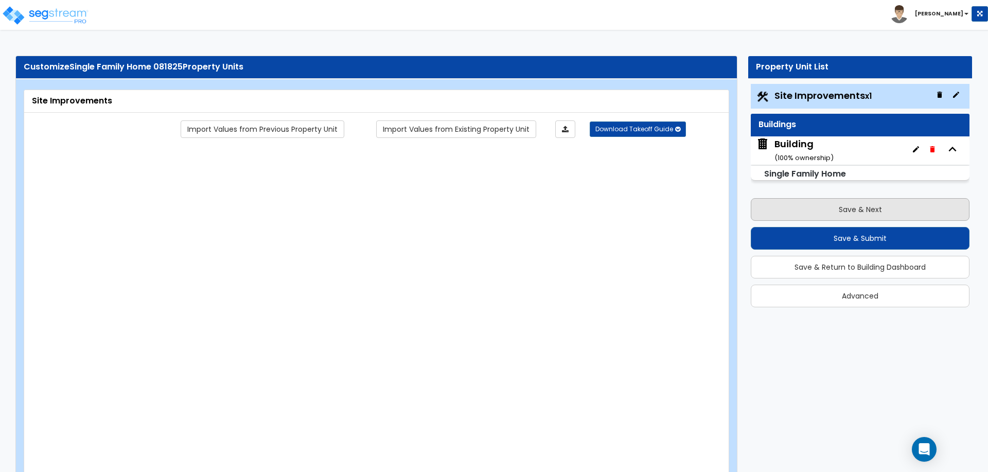
radio input "true"
select select "1"
type input "50"
radio input "true"
type input "3"
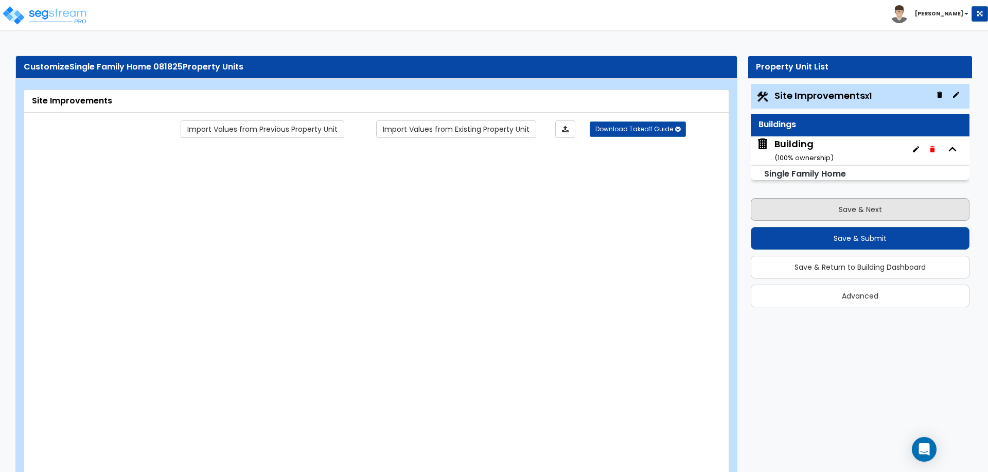
select select "1"
radio input "true"
select select "1"
select select "5"
radio input "true"
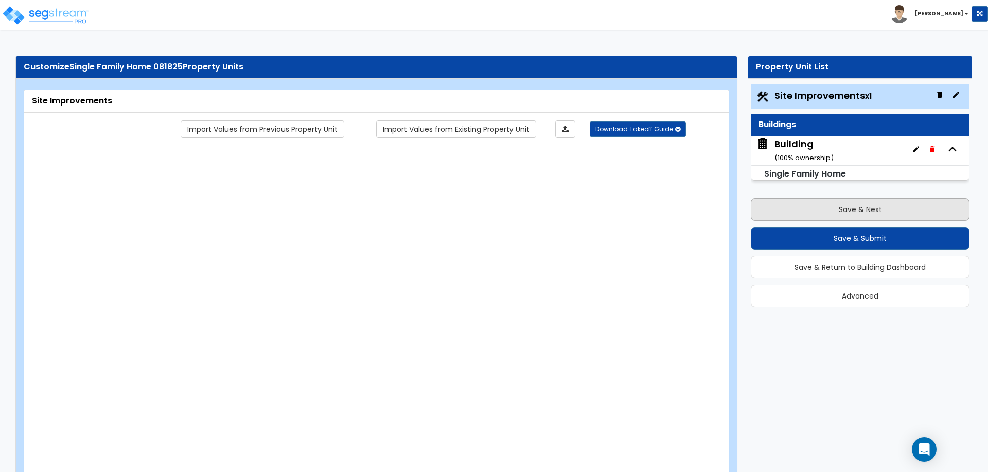
select select "2"
type input "500"
radio input "true"
type input "2000"
type input "1500"
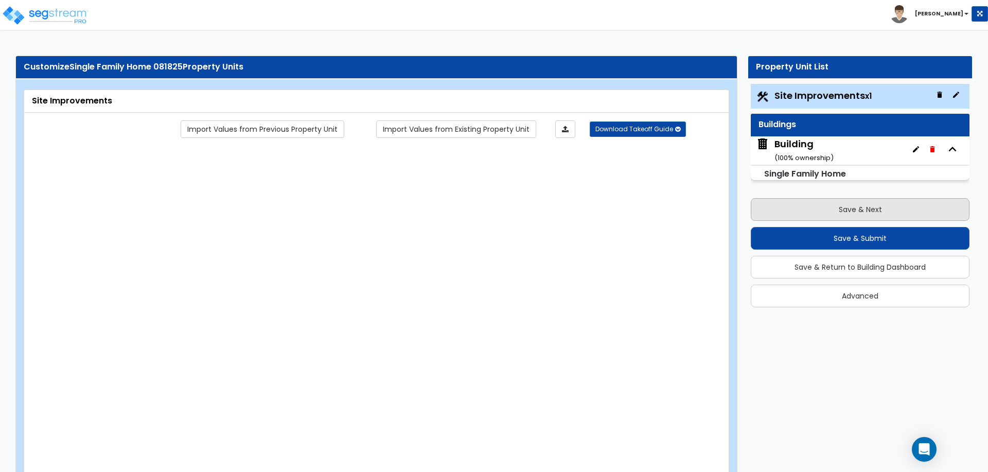
select select "10"
type input "6"
radio input "true"
type input "4"
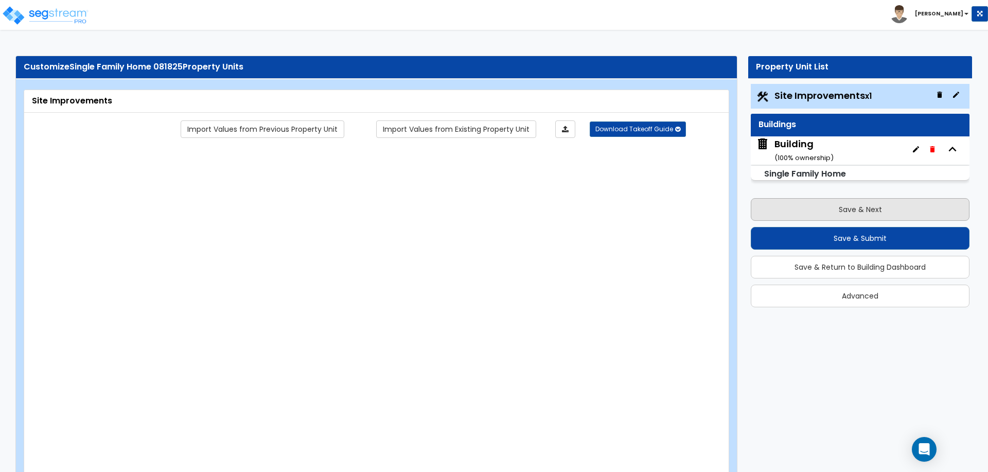
radio input "true"
select select "1"
radio input "true"
type input "2"
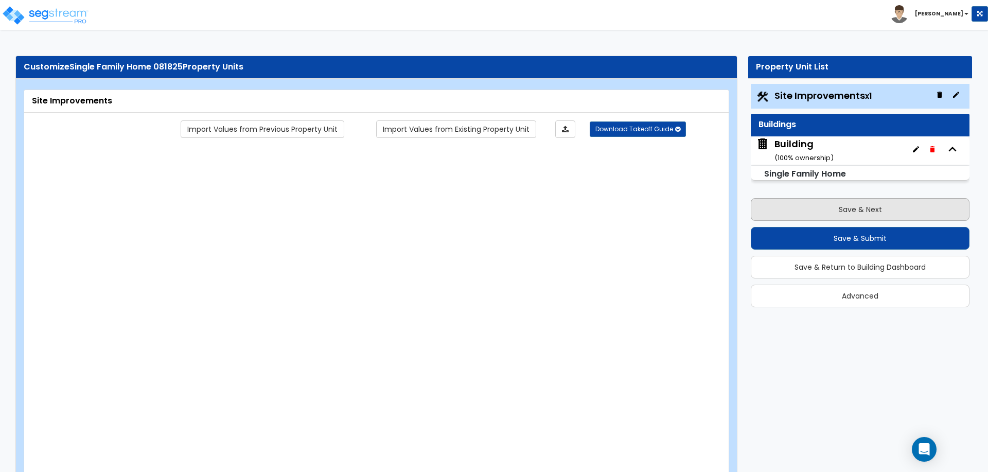
select select "1"
radio input "true"
select select "3"
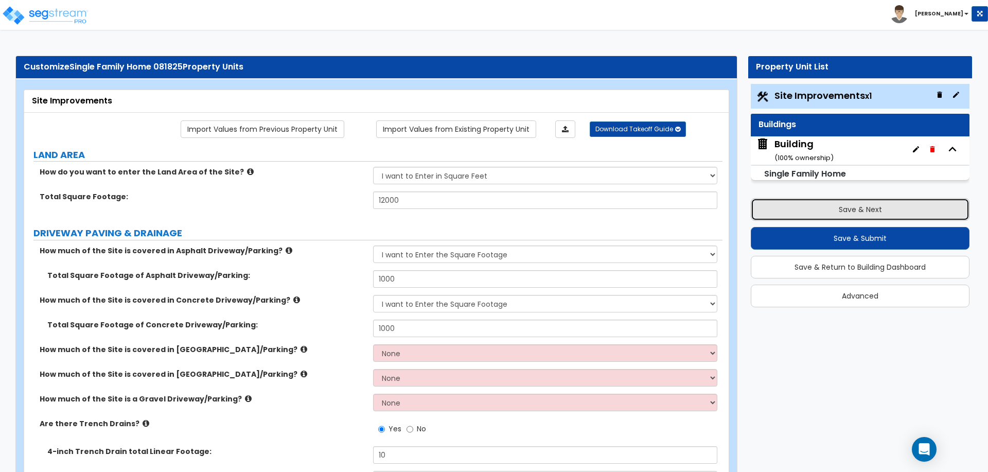
click at [778, 210] on button "Save & Next" at bounding box center [860, 209] width 219 height 23
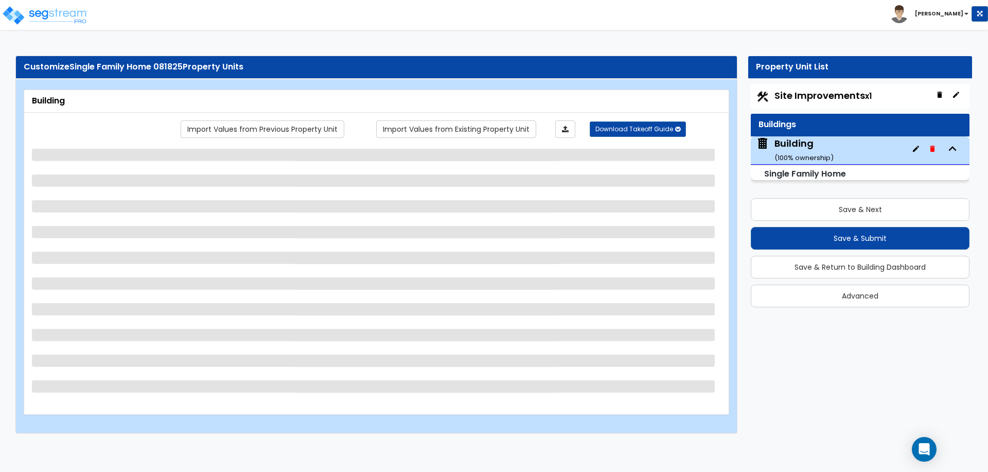
select select "3"
select select "2"
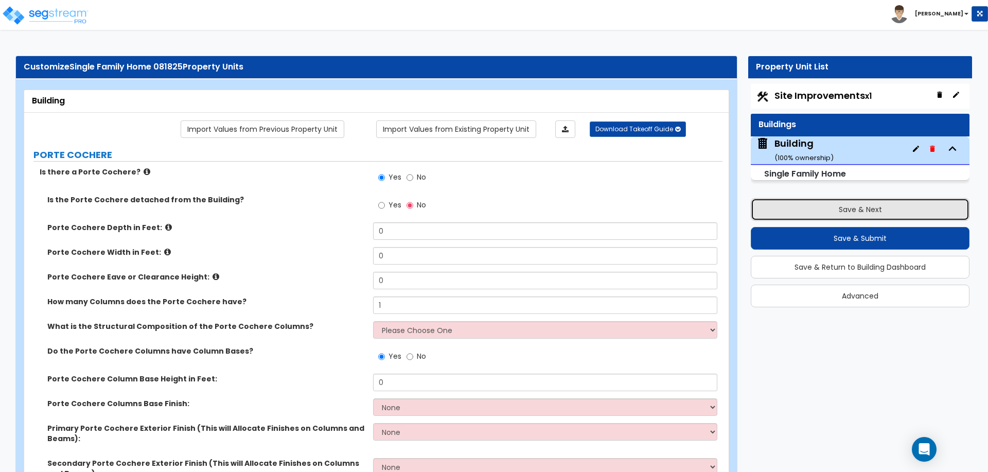
click at [860, 208] on button "Save & Next" at bounding box center [860, 209] width 219 height 23
select select "2"
select select "1"
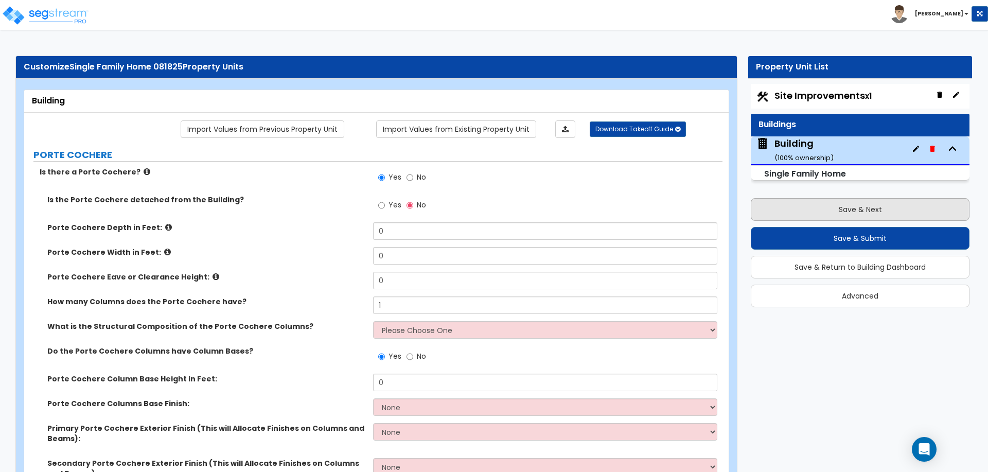
select select "2"
select select "1"
select select "2"
select select "1"
select select "2"
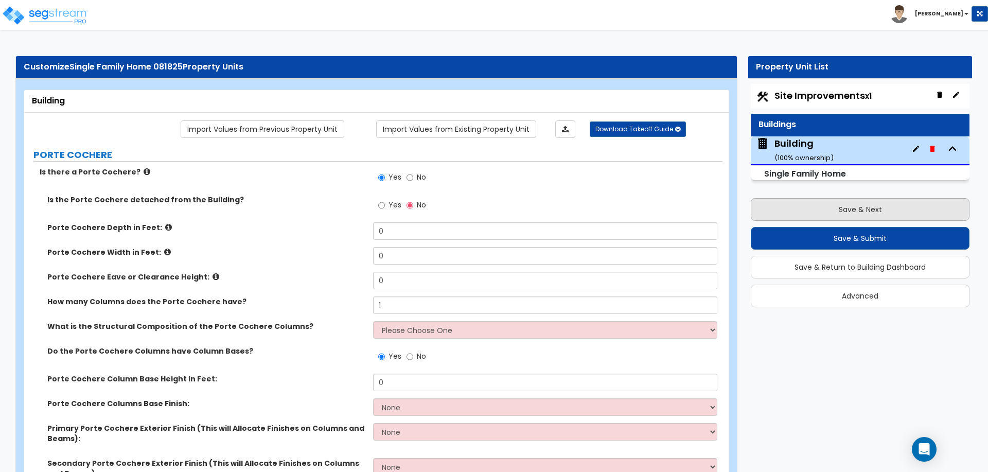
select select "1"
select select "5"
select select "2"
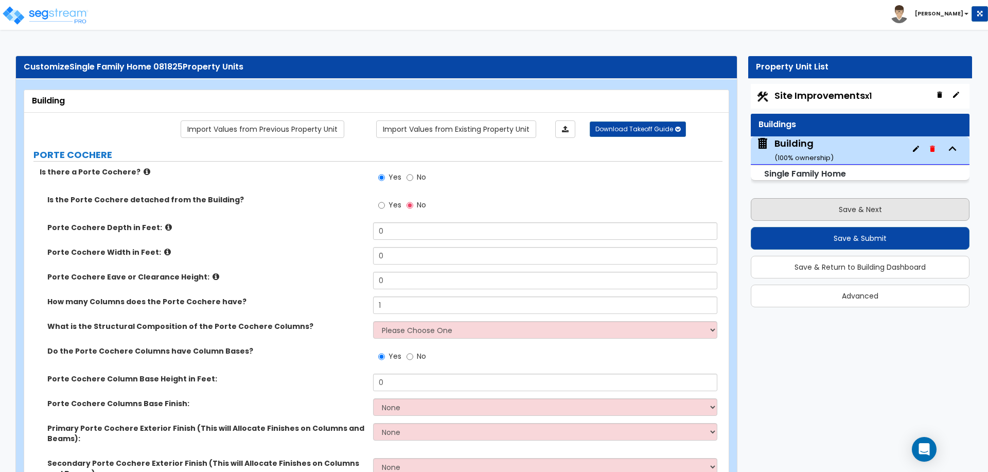
select select "10"
select select "3"
select select "1"
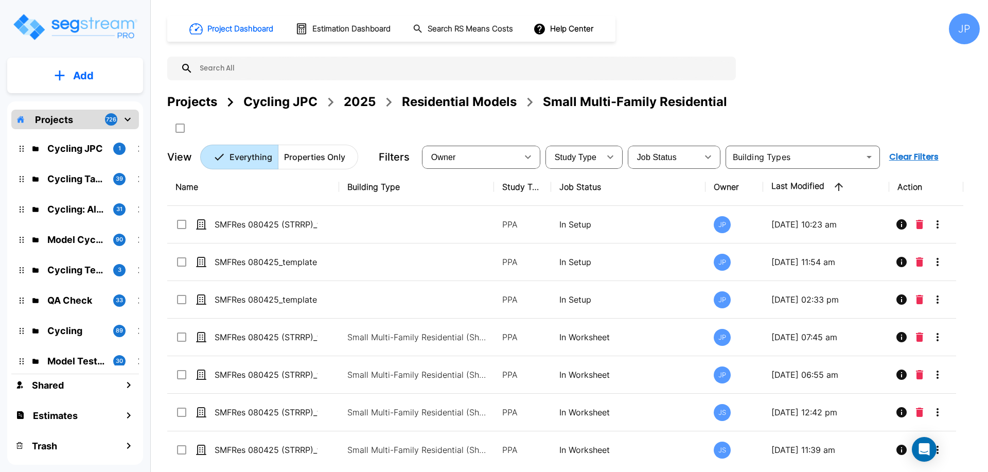
click at [443, 102] on div "Residential Models" at bounding box center [459, 102] width 115 height 19
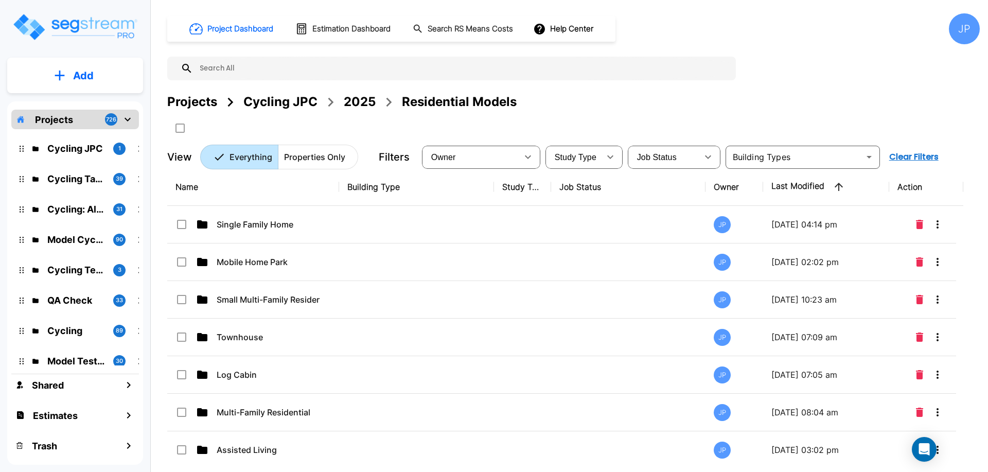
click at [979, 38] on div "JP" at bounding box center [964, 28] width 31 height 31
click at [966, 39] on div "JP" at bounding box center [964, 28] width 31 height 31
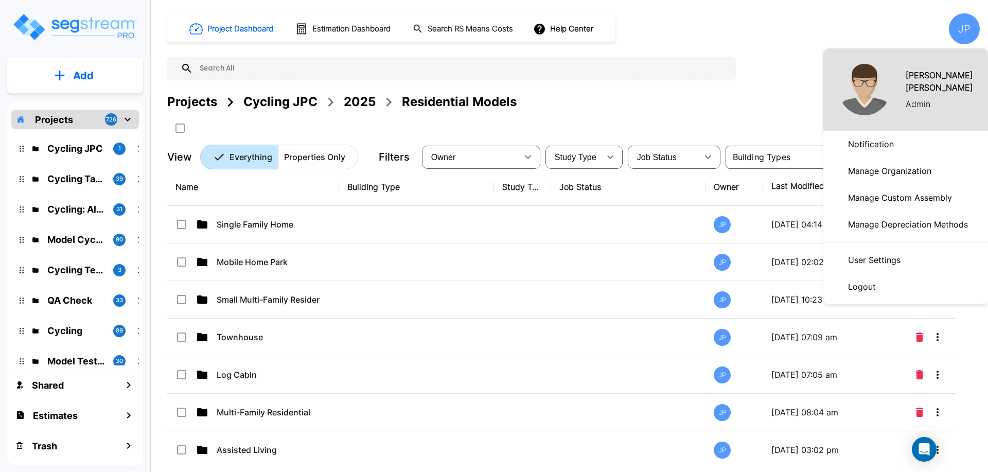
click at [872, 287] on p "Logout" at bounding box center [862, 286] width 36 height 21
